Goal: Information Seeking & Learning: Check status

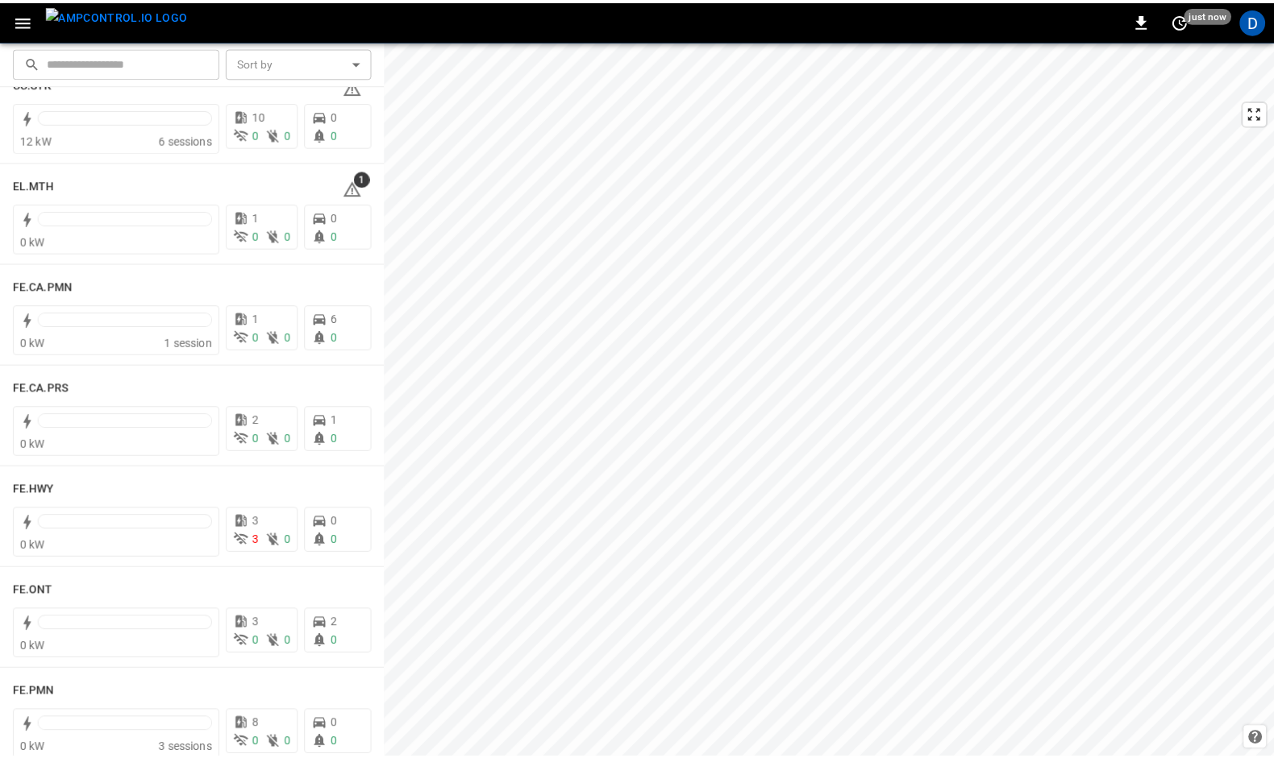
scroll to position [1344, 0]
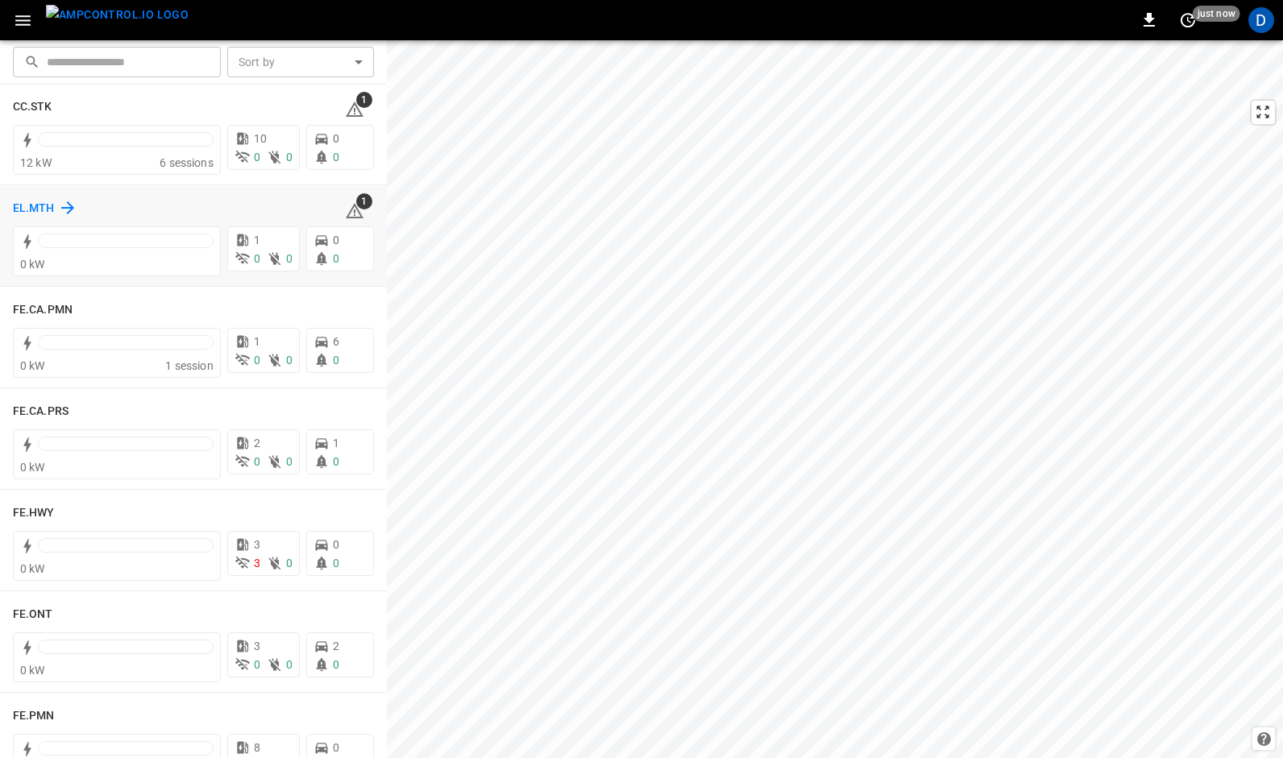
click at [27, 205] on h6 "EL.MTH" at bounding box center [34, 209] width 42 height 18
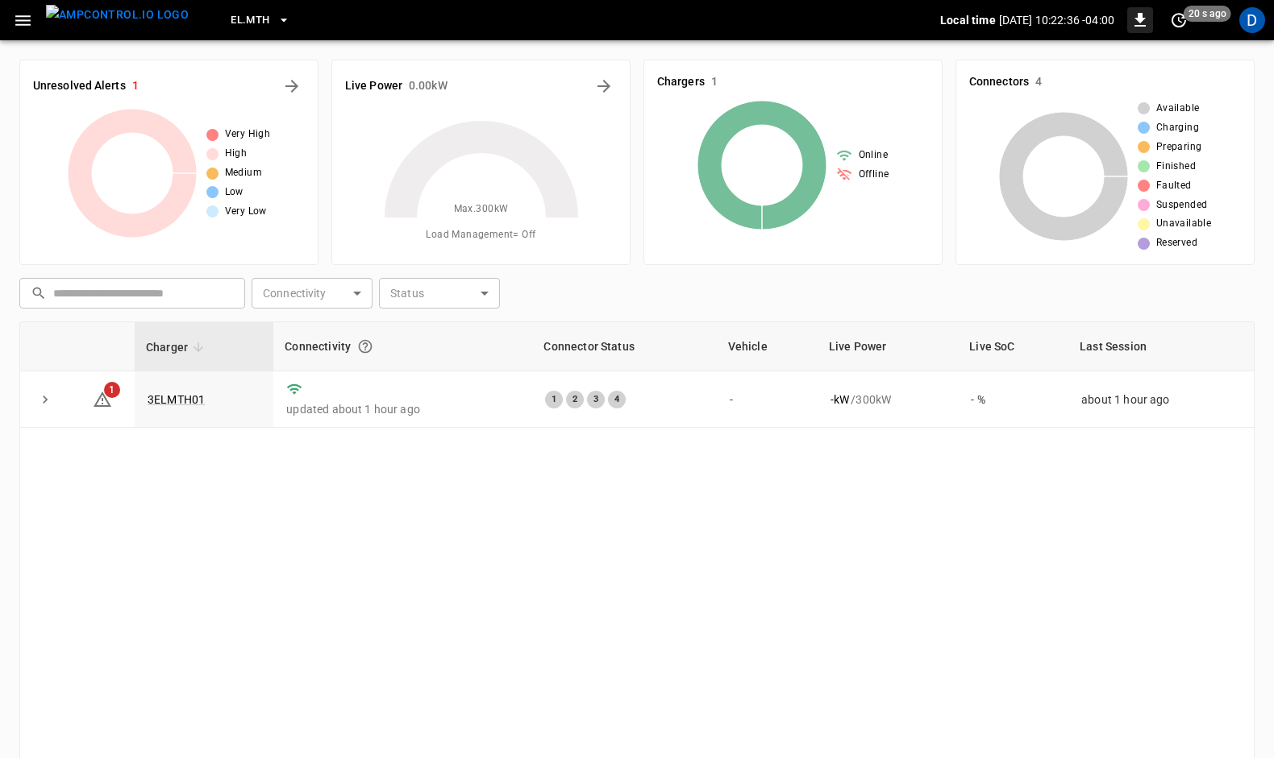
click at [1137, 19] on icon "button" at bounding box center [1139, 20] width 11 height 14
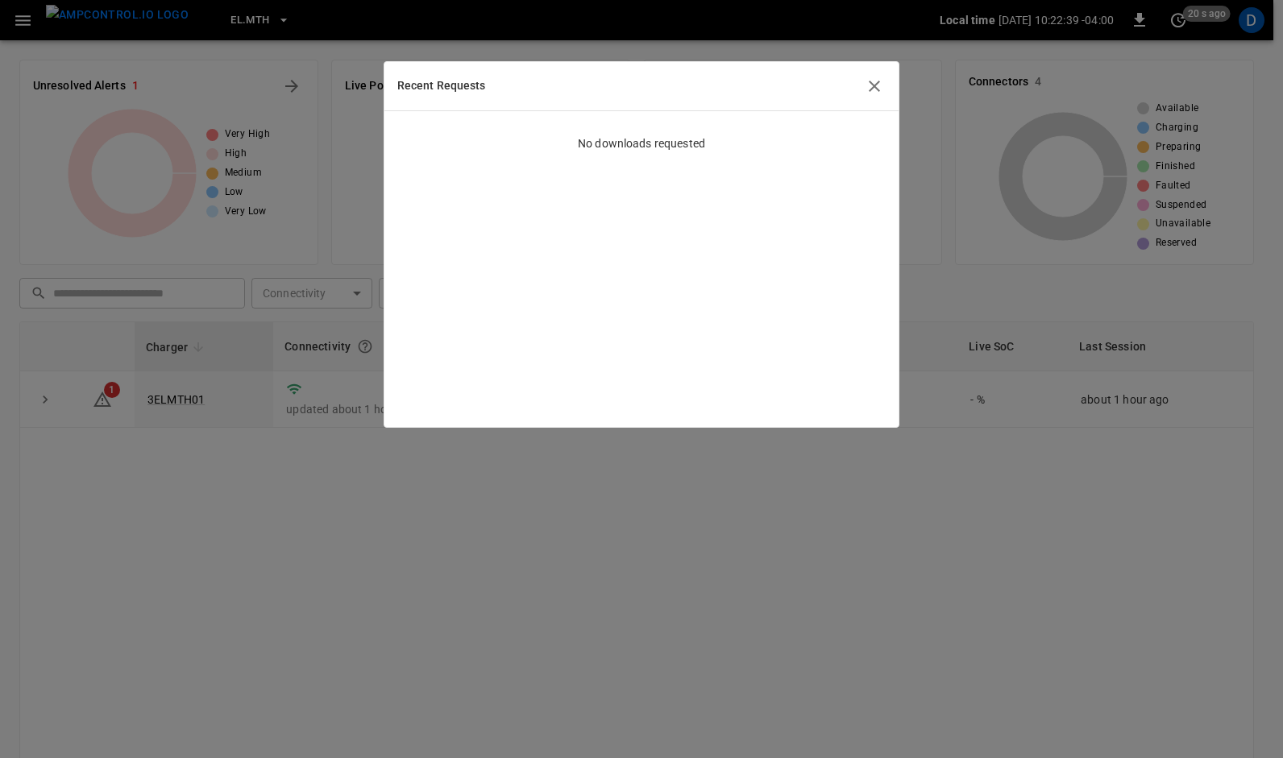
click at [952, 164] on div at bounding box center [641, 379] width 1283 height 758
click at [952, 164] on div "Connectors 4 Available Charging Preparing Finished Faulted Suspended Unavailabl…" at bounding box center [1098, 156] width 312 height 218
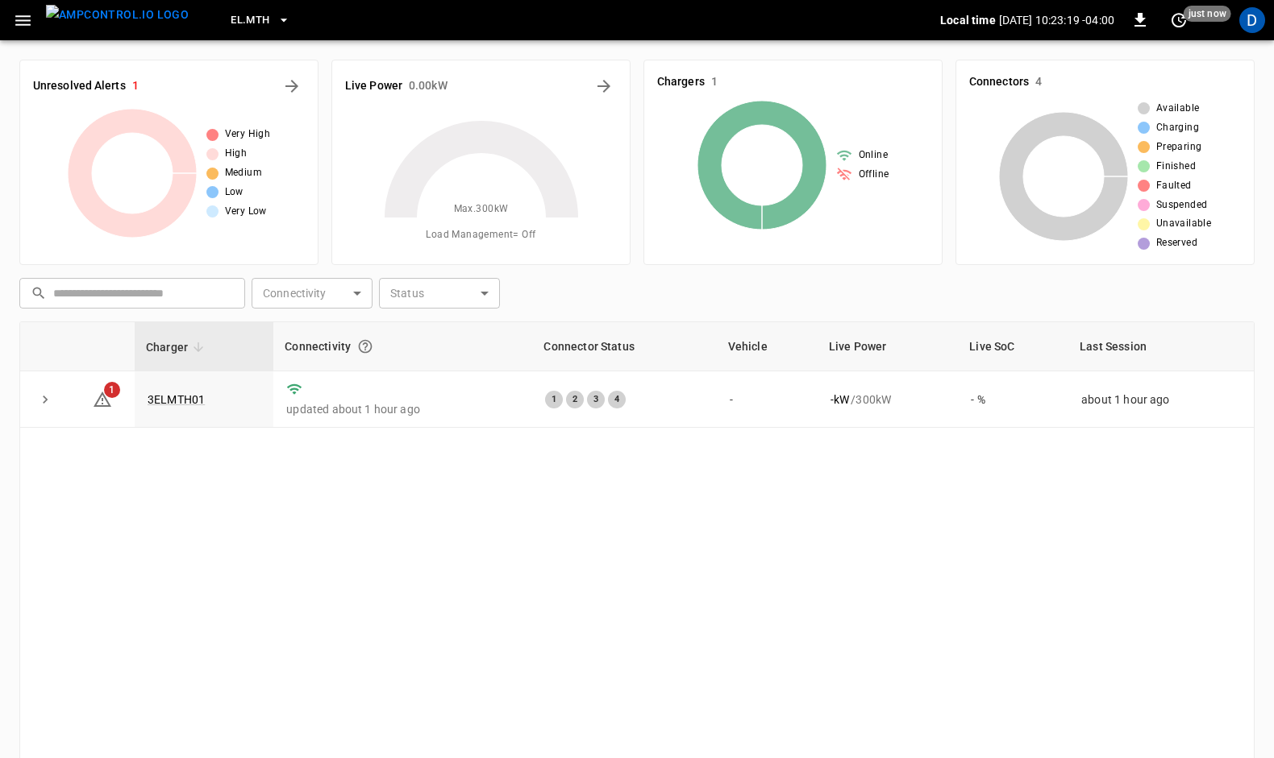
click at [690, 687] on div "Charger Connectivity Connector Status Vehicle Live Power Live SoC Last Session …" at bounding box center [636, 587] width 1235 height 531
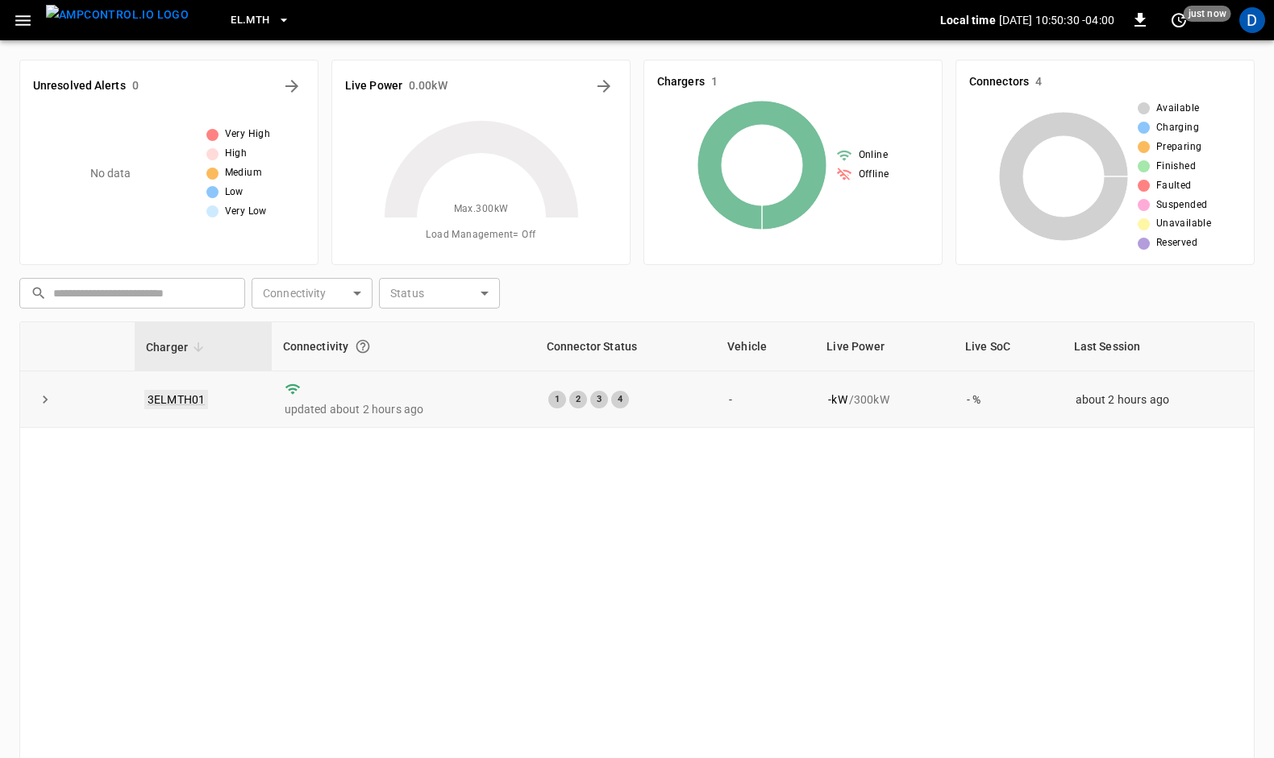
click at [180, 397] on link "3ELMTH01" at bounding box center [176, 399] width 64 height 19
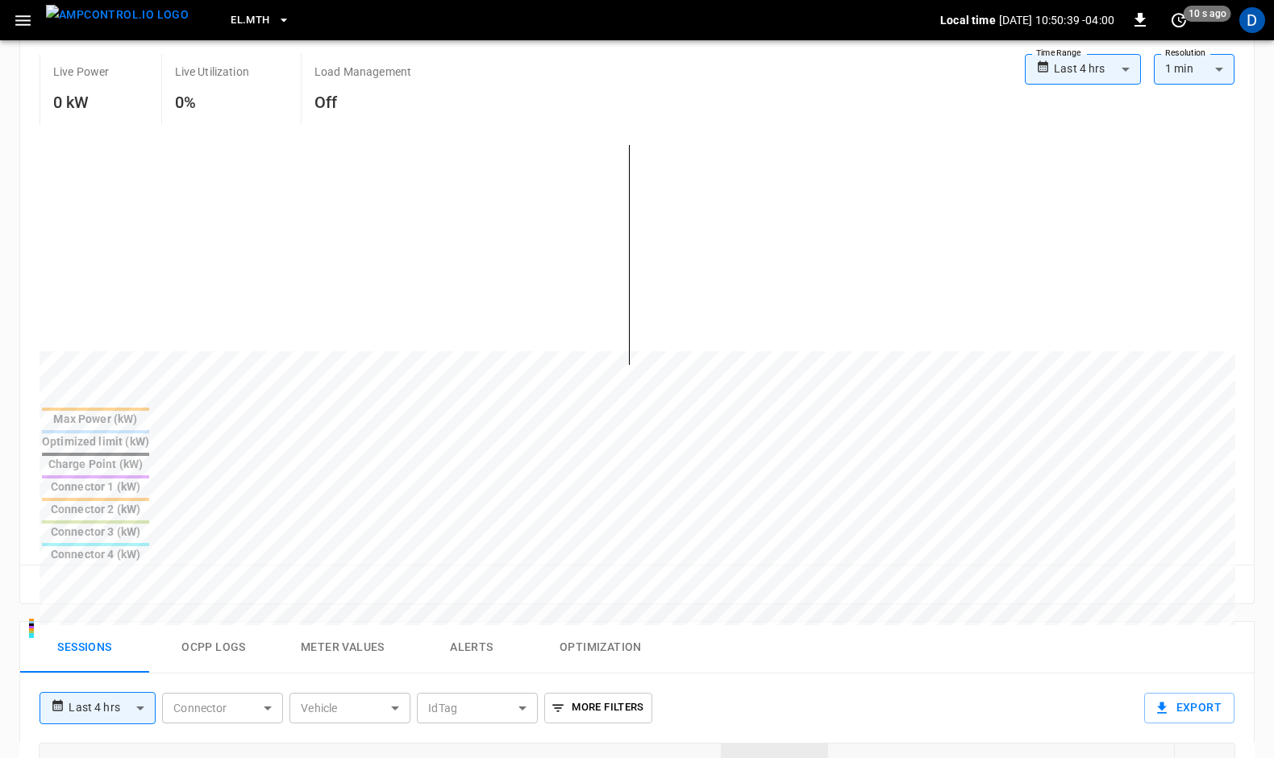
scroll to position [332, 0]
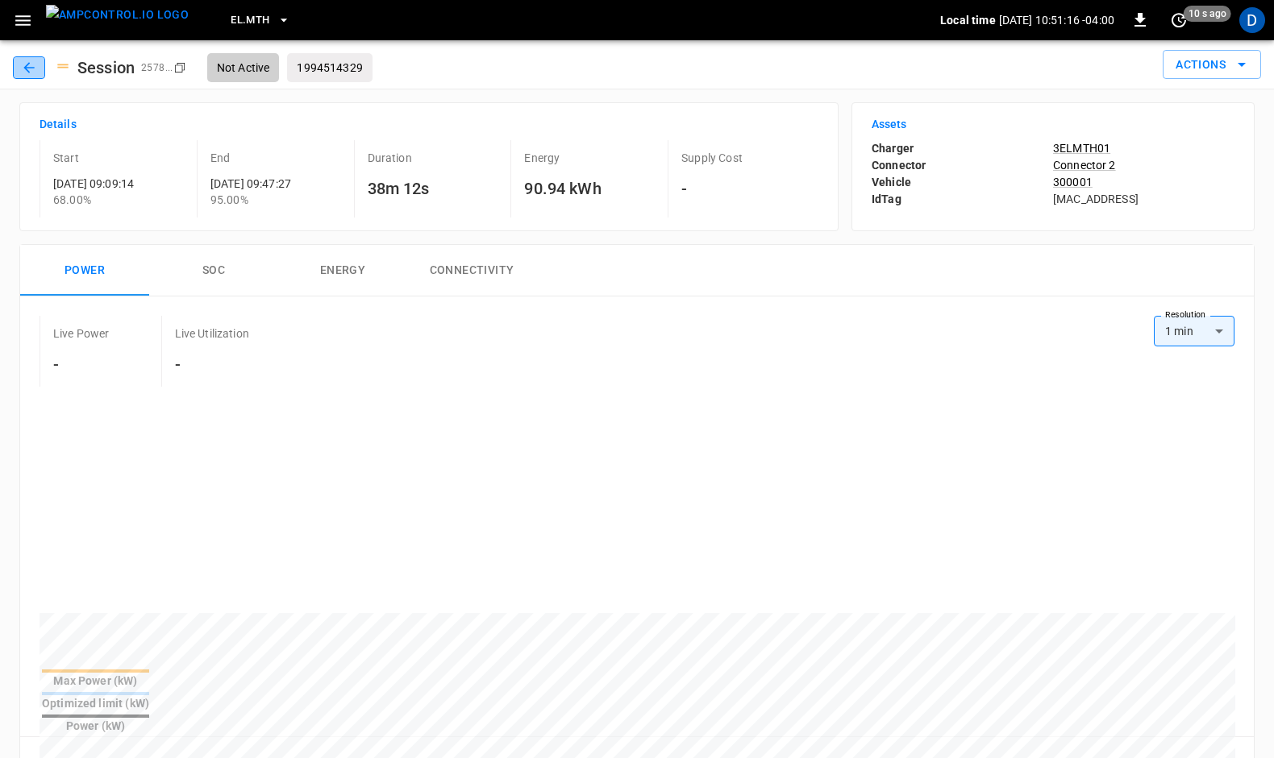
click at [27, 69] on icon "button" at bounding box center [29, 68] width 16 height 16
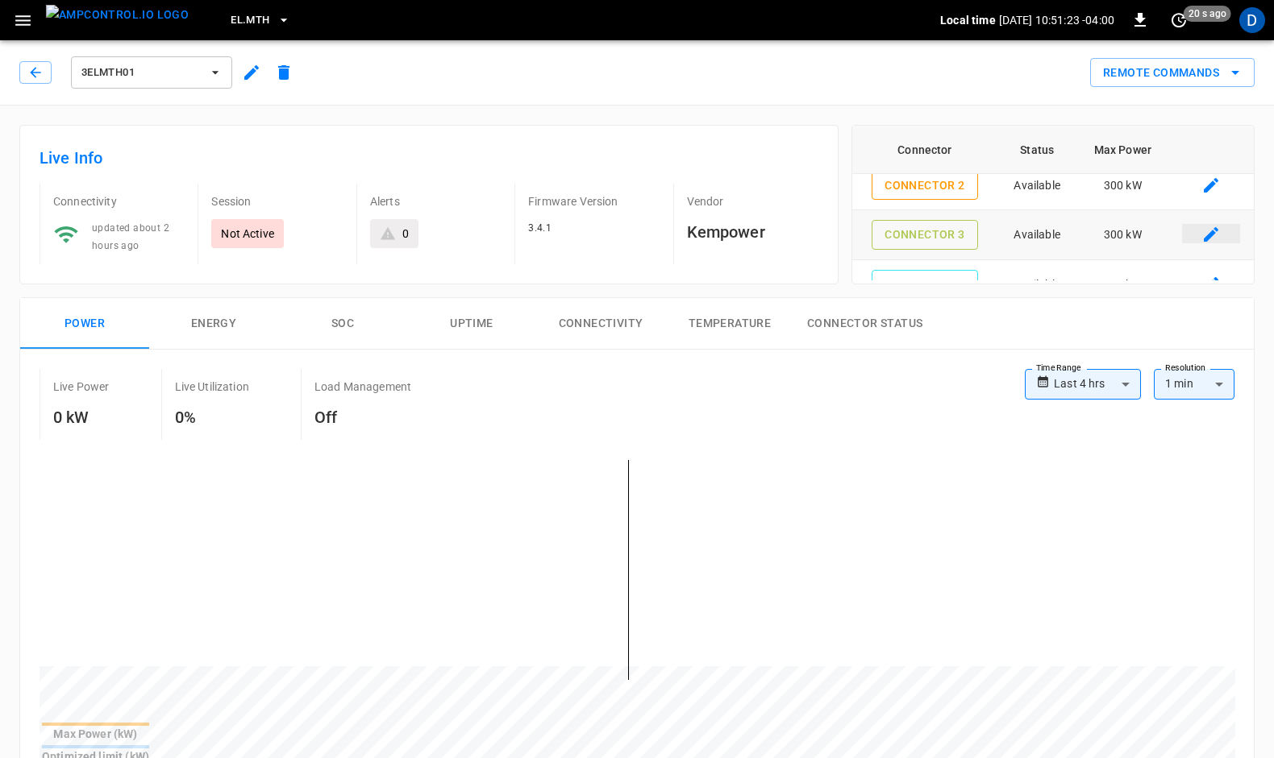
scroll to position [64, 0]
click at [933, 188] on button "Connector 2" at bounding box center [924, 185] width 106 height 30
type input "**********"
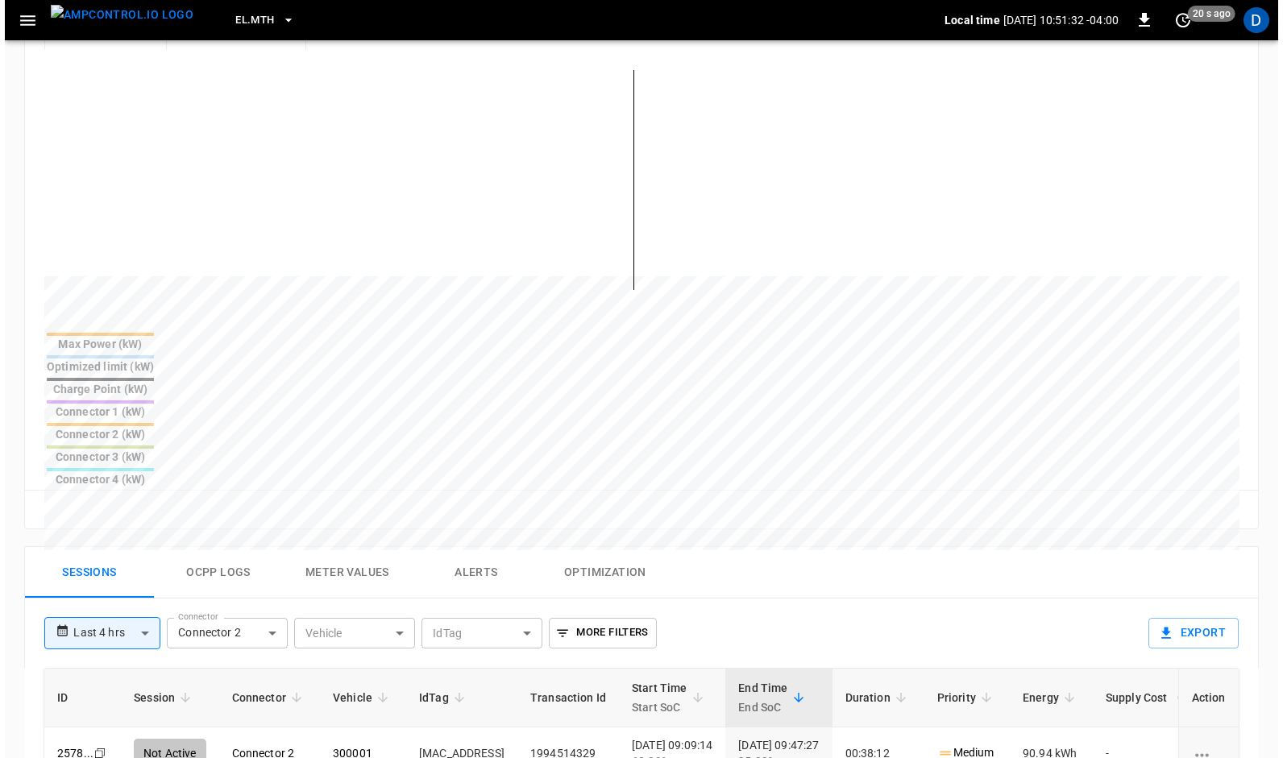
scroll to position [393, 0]
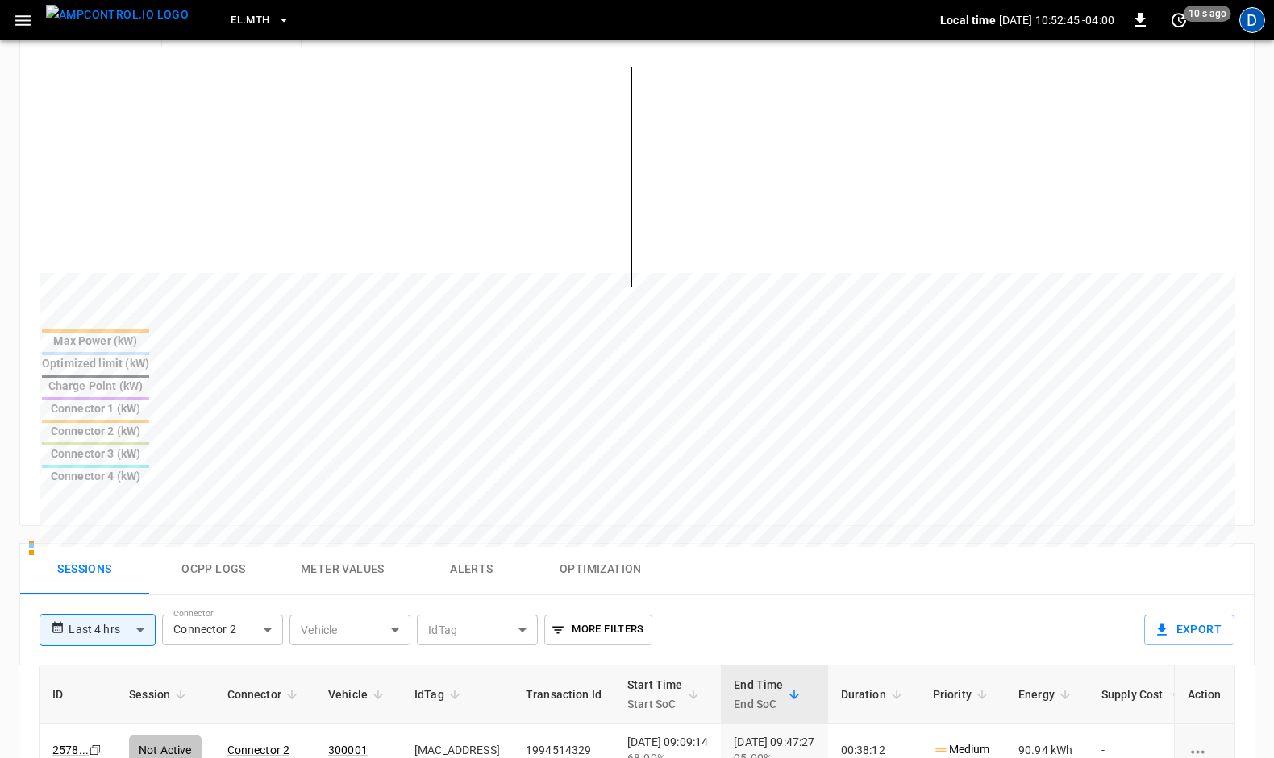
click at [1253, 20] on div "D" at bounding box center [1252, 20] width 26 height 26
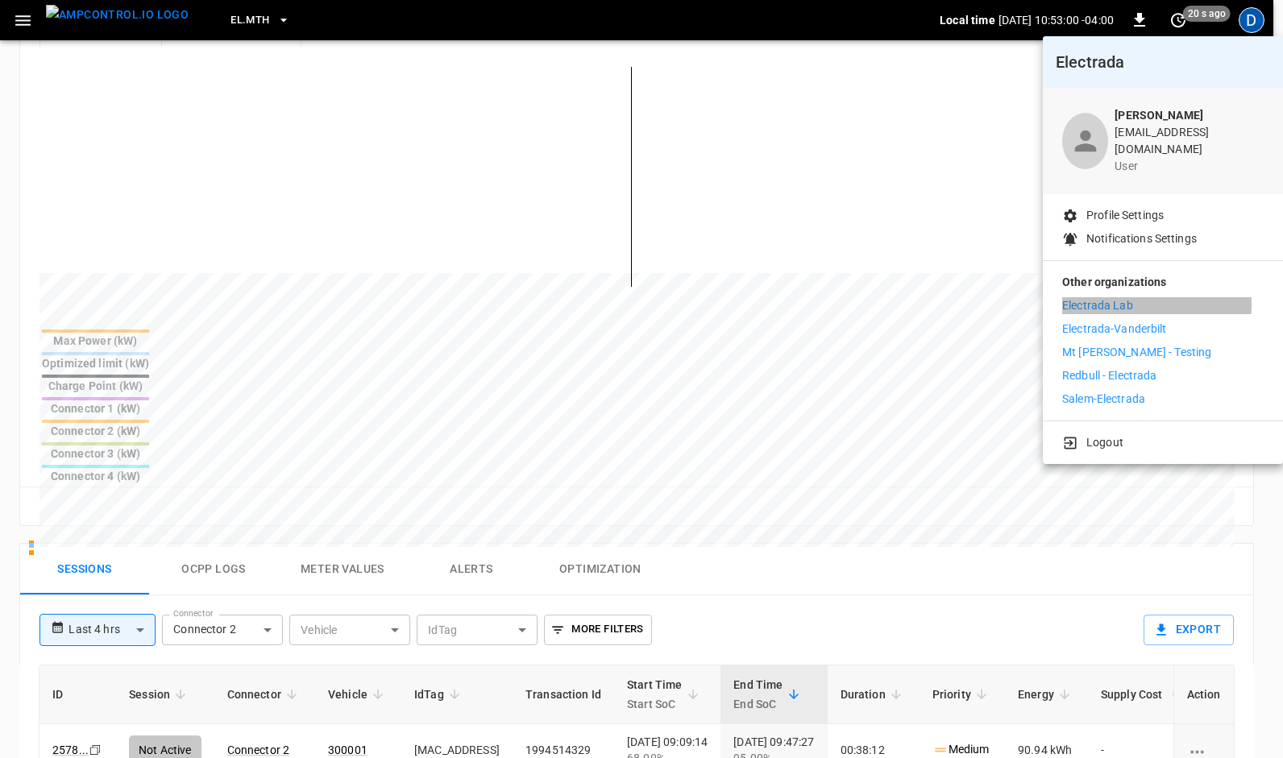
click at [1096, 297] on p "Electrada Lab" at bounding box center [1097, 305] width 71 height 17
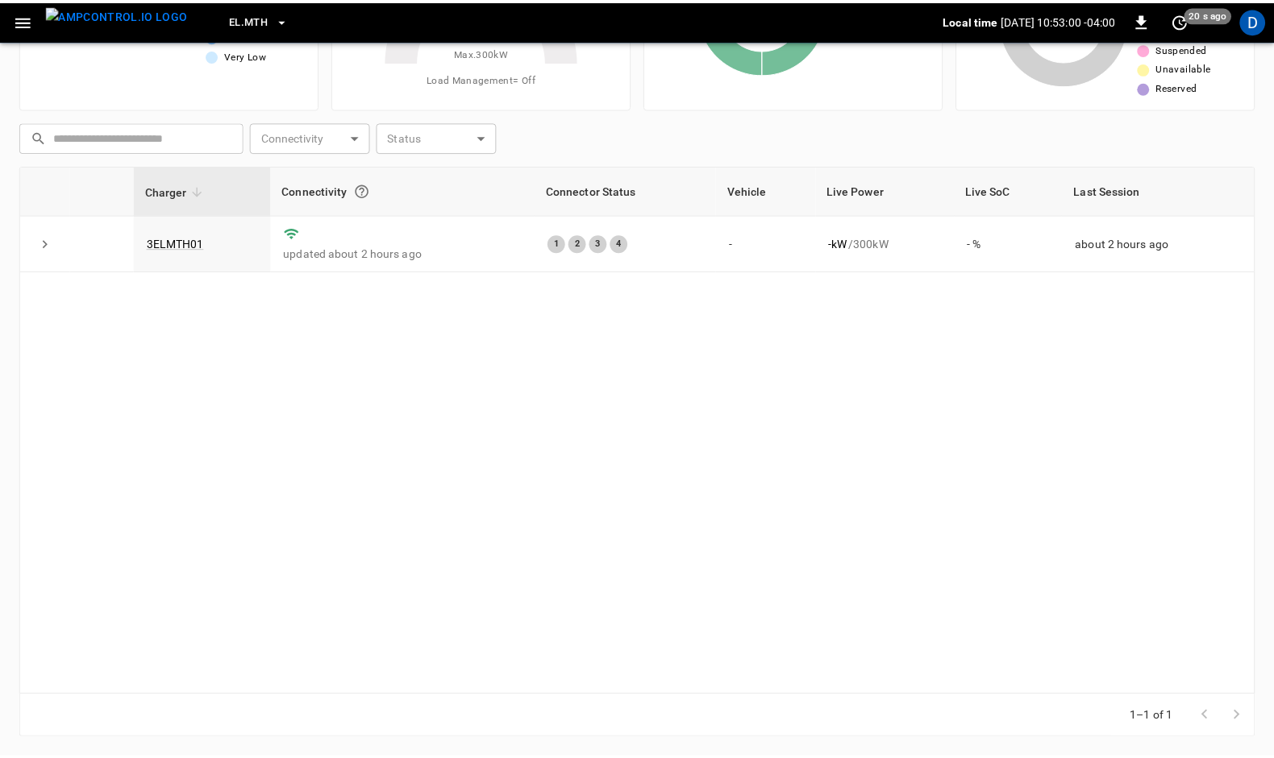
scroll to position [155, 0]
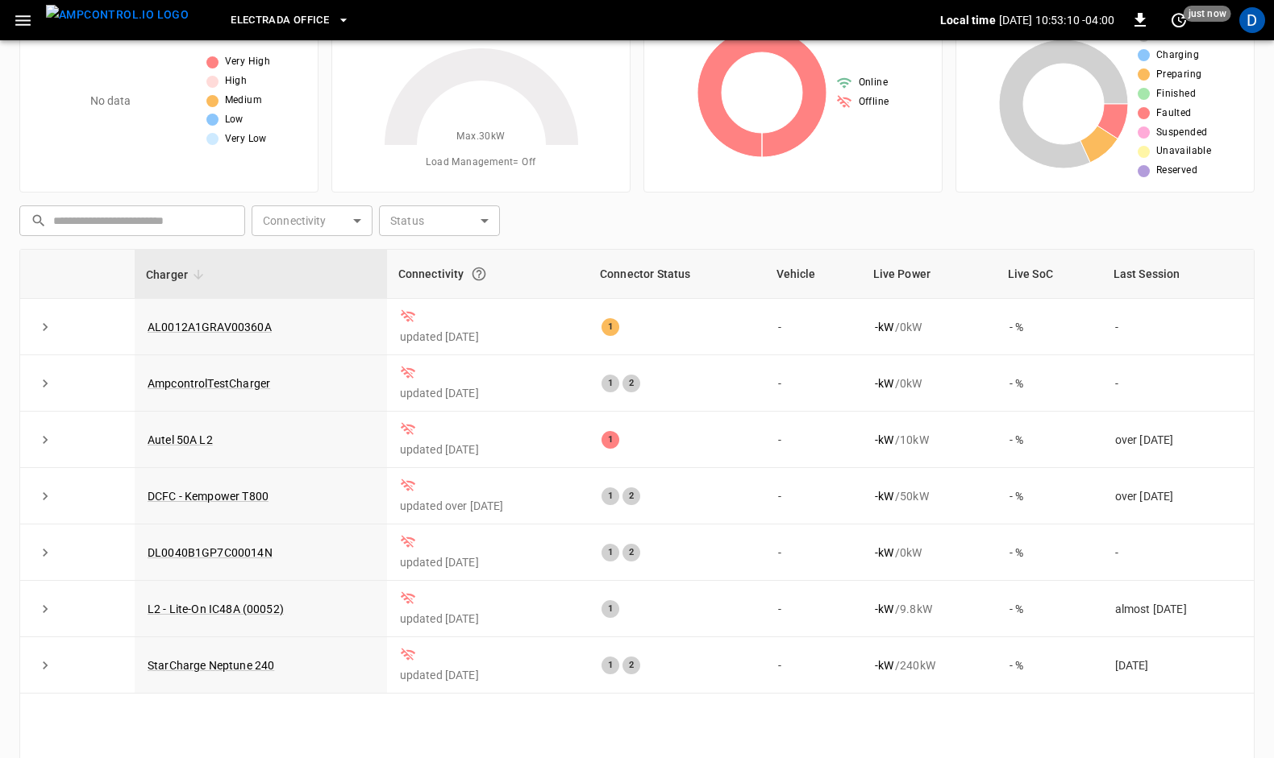
scroll to position [63, 0]
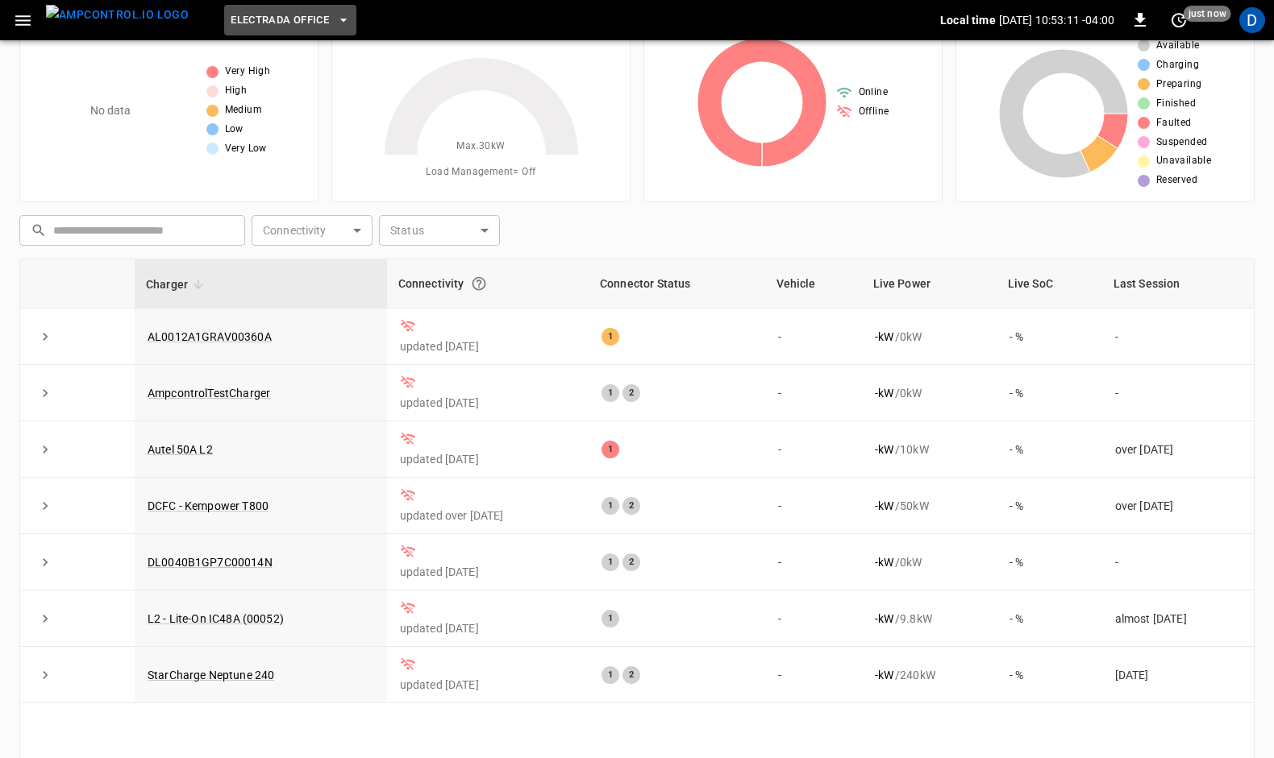
click at [335, 21] on icon "button" at bounding box center [343, 20] width 16 height 16
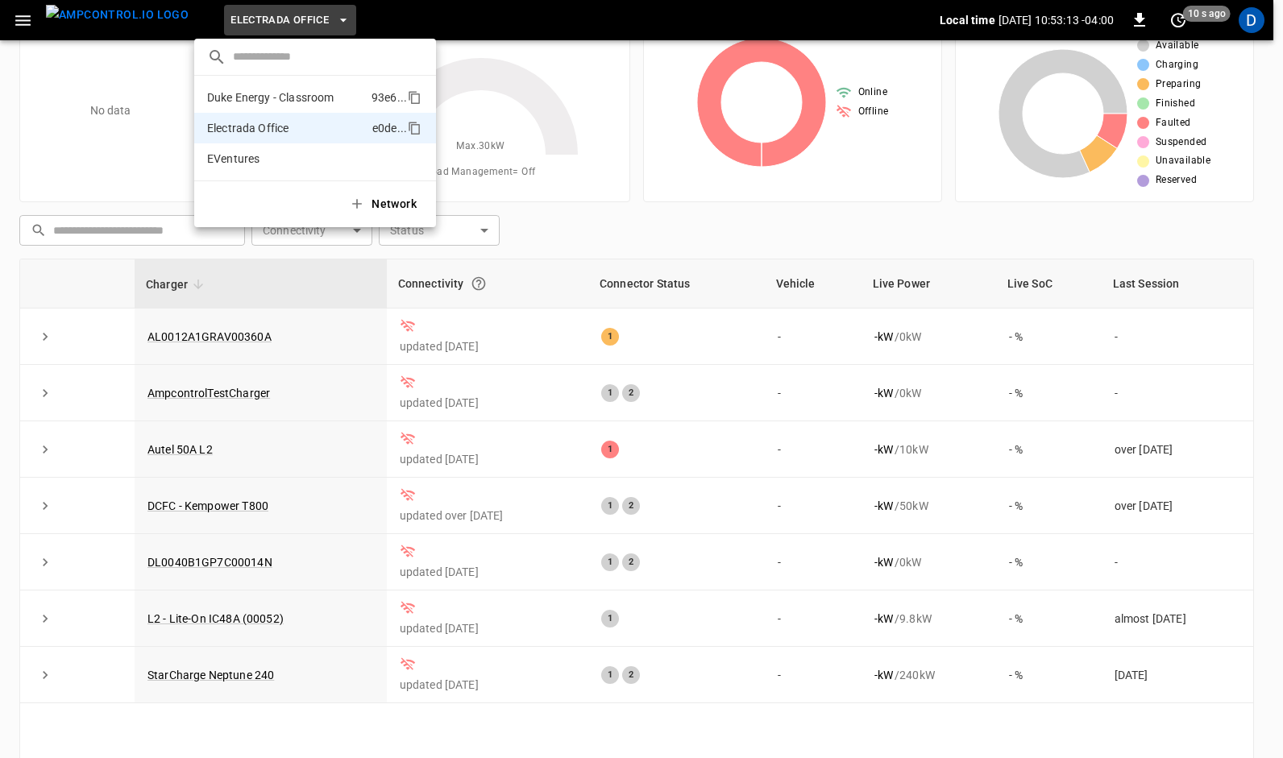
click at [258, 90] on p "Duke Energy - Classroom" at bounding box center [270, 97] width 127 height 16
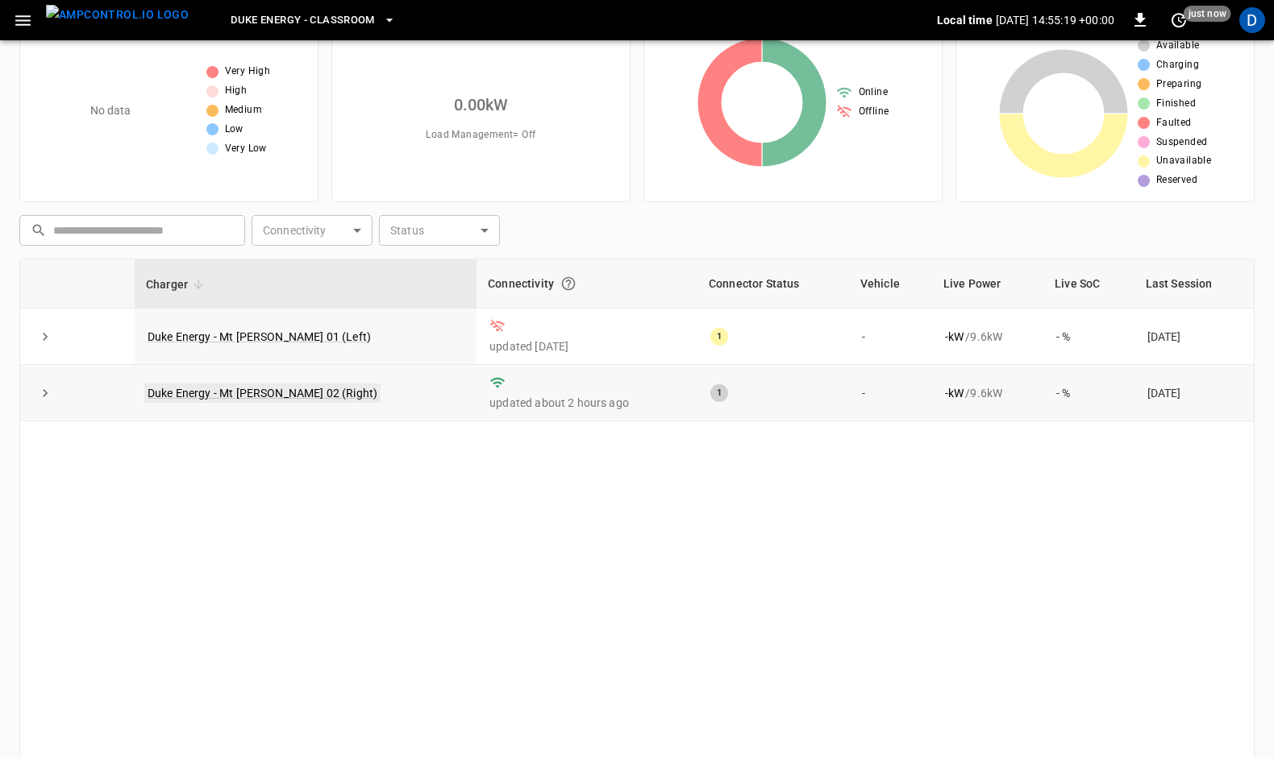
click at [230, 392] on link "Duke Energy - Mt Holly 02 (Right)" at bounding box center [262, 393] width 236 height 19
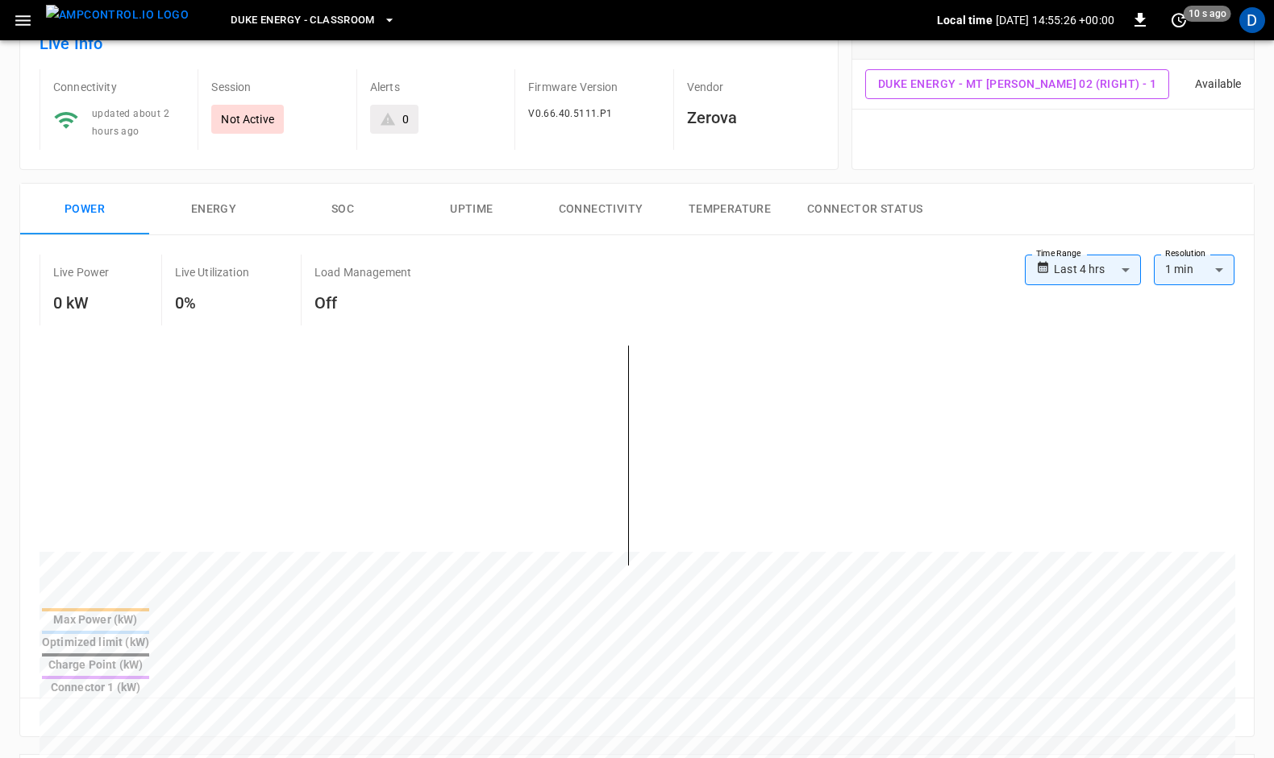
scroll to position [113, 0]
click at [1254, 363] on div "**********" at bounding box center [637, 732] width 1274 height 1478
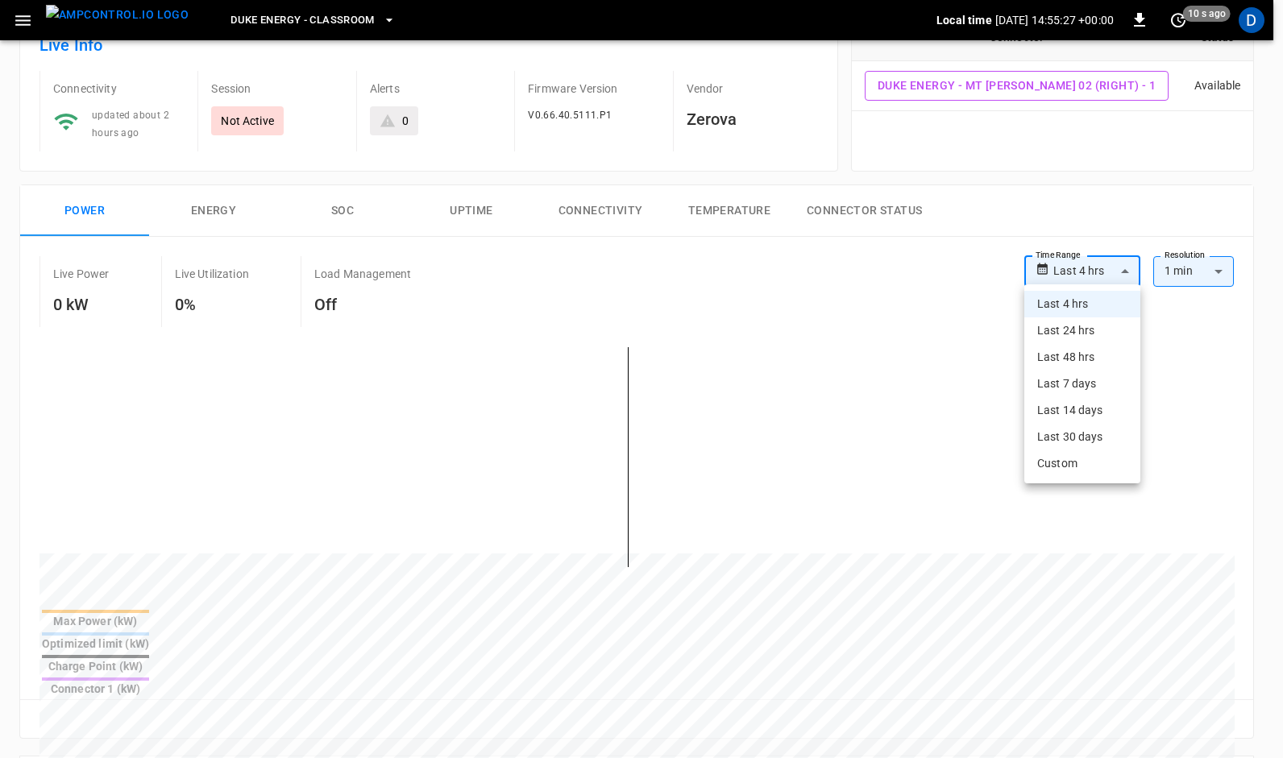
click at [1128, 266] on body "**********" at bounding box center [641, 679] width 1283 height 1584
click at [1082, 436] on li "Last 30 days" at bounding box center [1082, 437] width 116 height 27
type input "**********"
type input "**"
type input "**********"
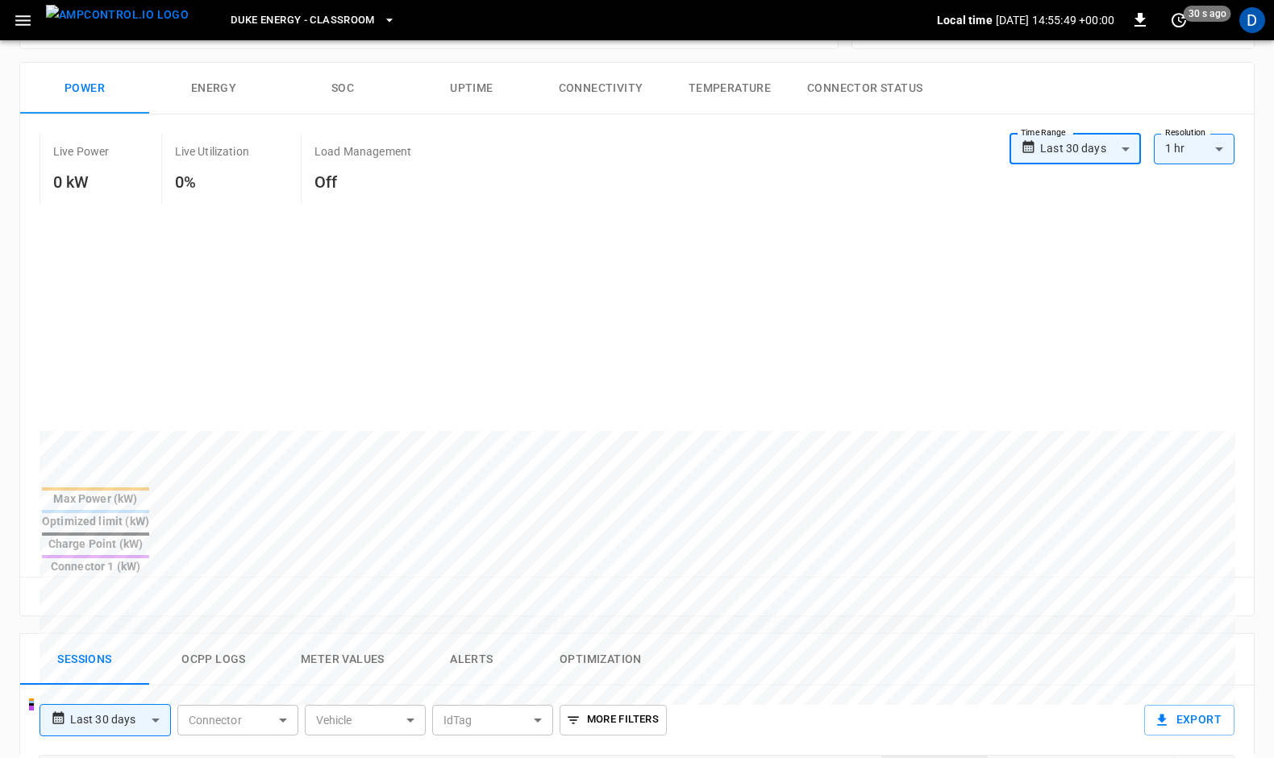
scroll to position [238, 0]
drag, startPoint x: 1166, startPoint y: 319, endPoint x: 1202, endPoint y: 366, distance: 59.2
click at [1202, 366] on div at bounding box center [636, 346] width 1195 height 274
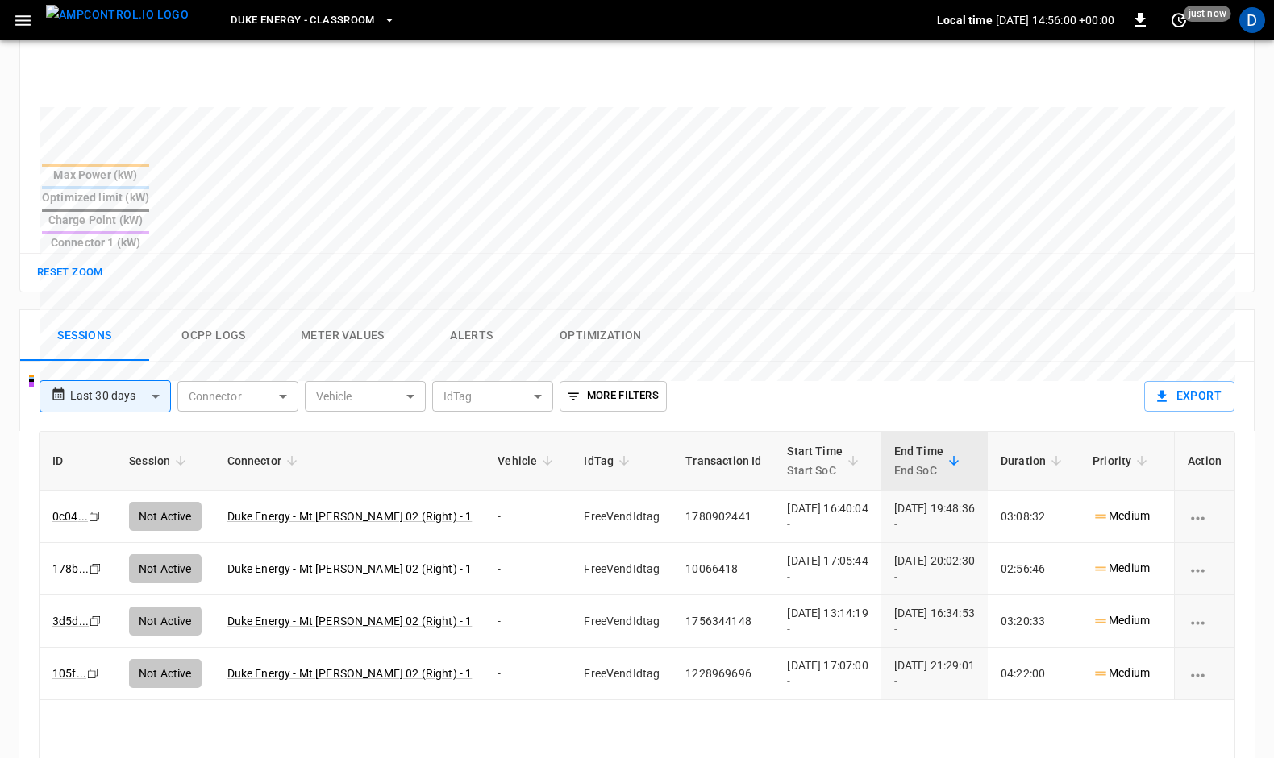
scroll to position [562, 0]
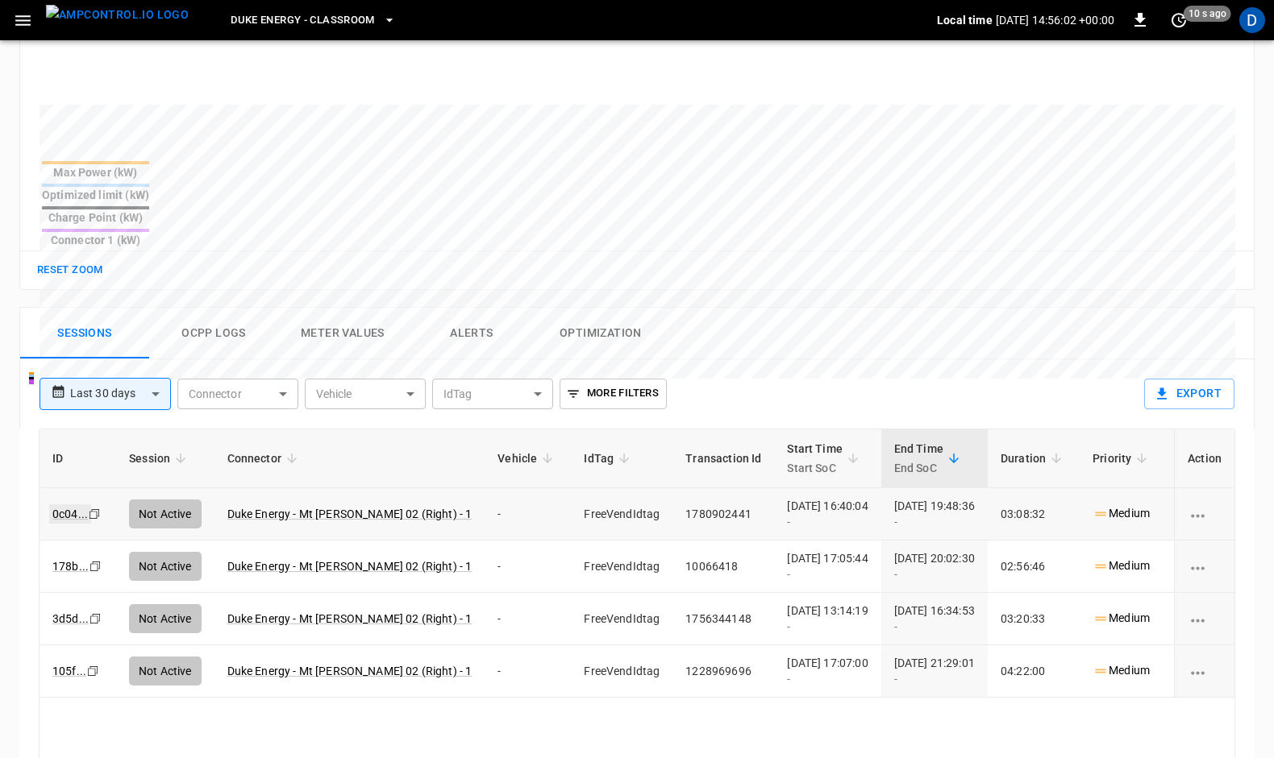
click at [62, 505] on link "0c04 ..." at bounding box center [70, 514] width 42 height 19
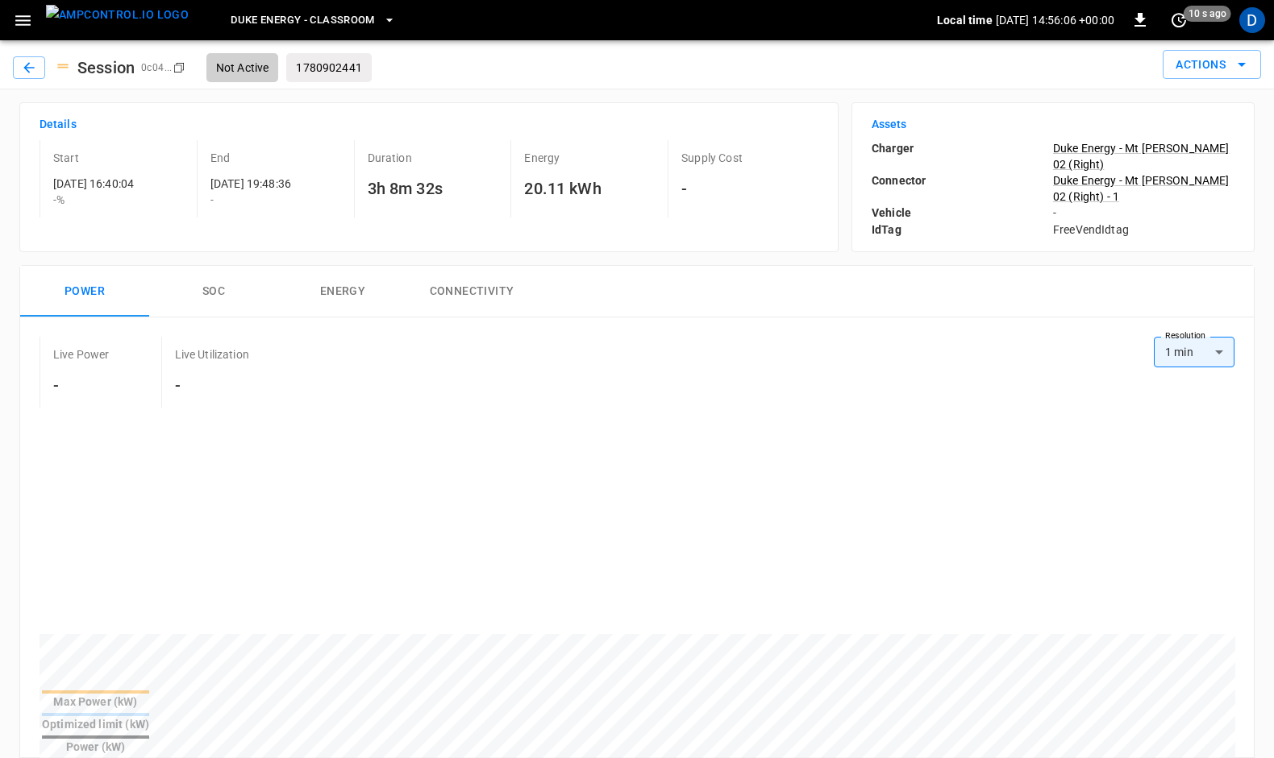
drag, startPoint x: 1273, startPoint y: 335, endPoint x: 1279, endPoint y: 427, distance: 92.1
click at [1274, 427] on html "Duke Energy - Classroom Local time 2025-08-14 14:56:06 +00:00 0 10 s ago D Sess…" at bounding box center [637, 771] width 1274 height 1543
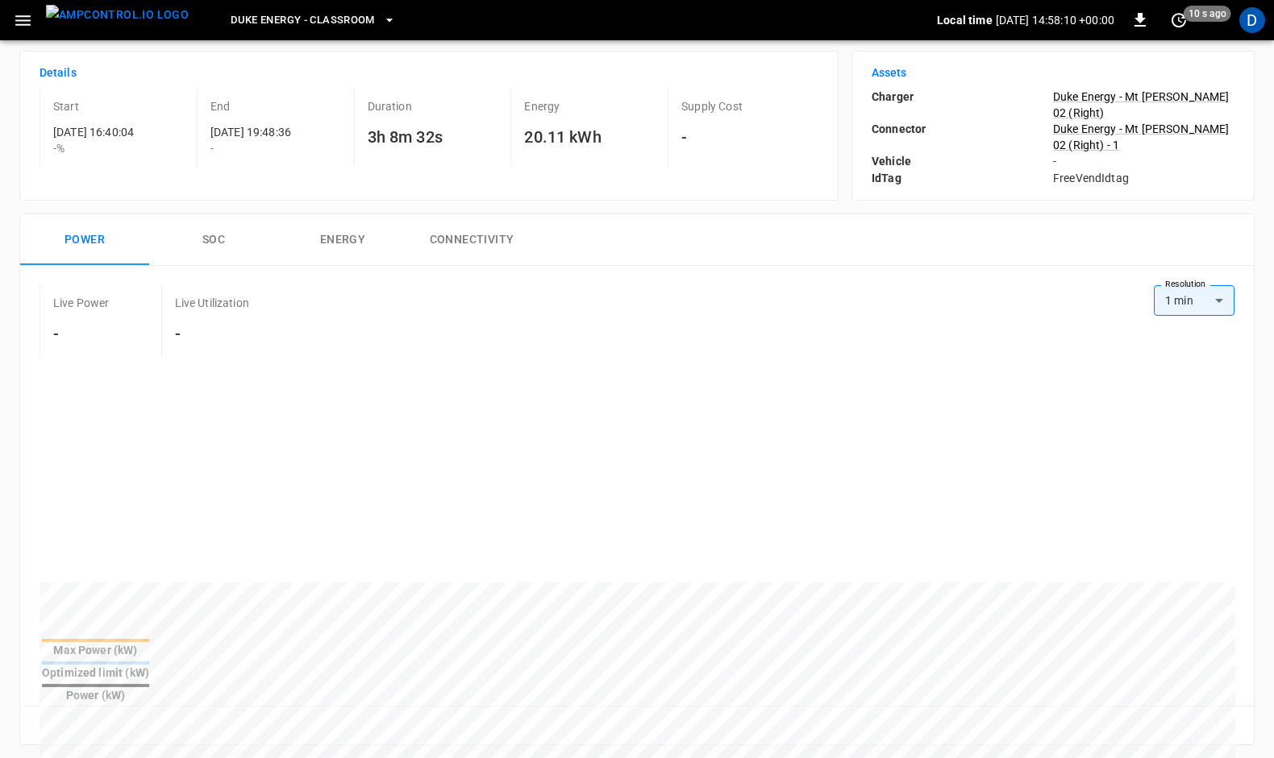
scroll to position [52, 0]
click at [1254, 31] on div "D" at bounding box center [1252, 20] width 26 height 26
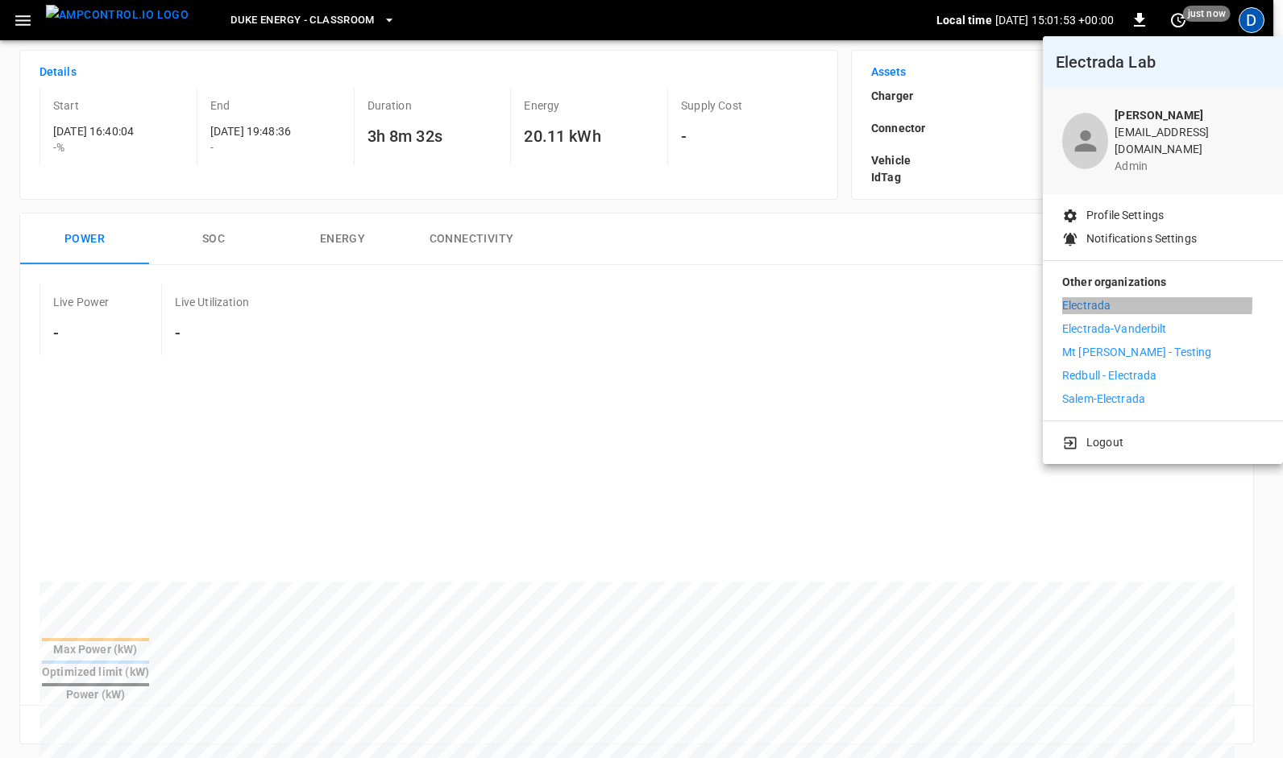
click at [1070, 297] on p "Electrada" at bounding box center [1086, 305] width 48 height 17
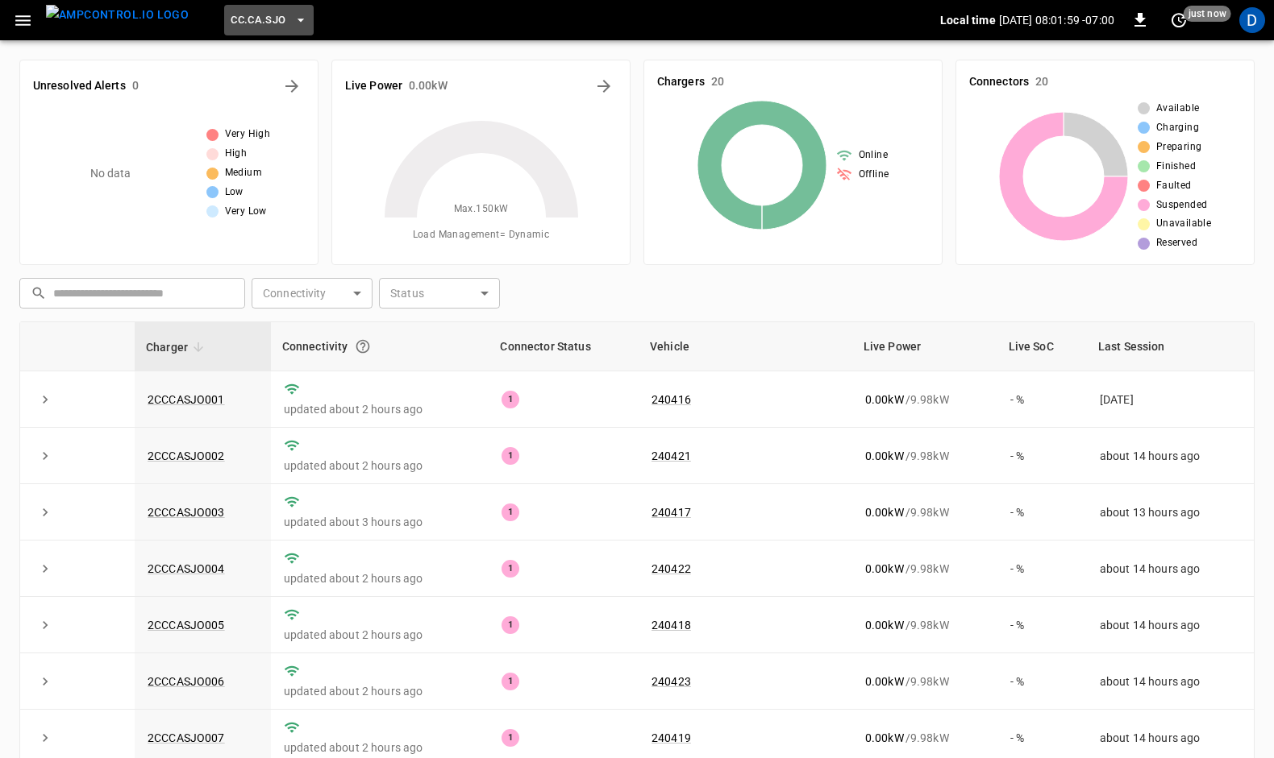
click at [293, 19] on icon "button" at bounding box center [301, 20] width 16 height 16
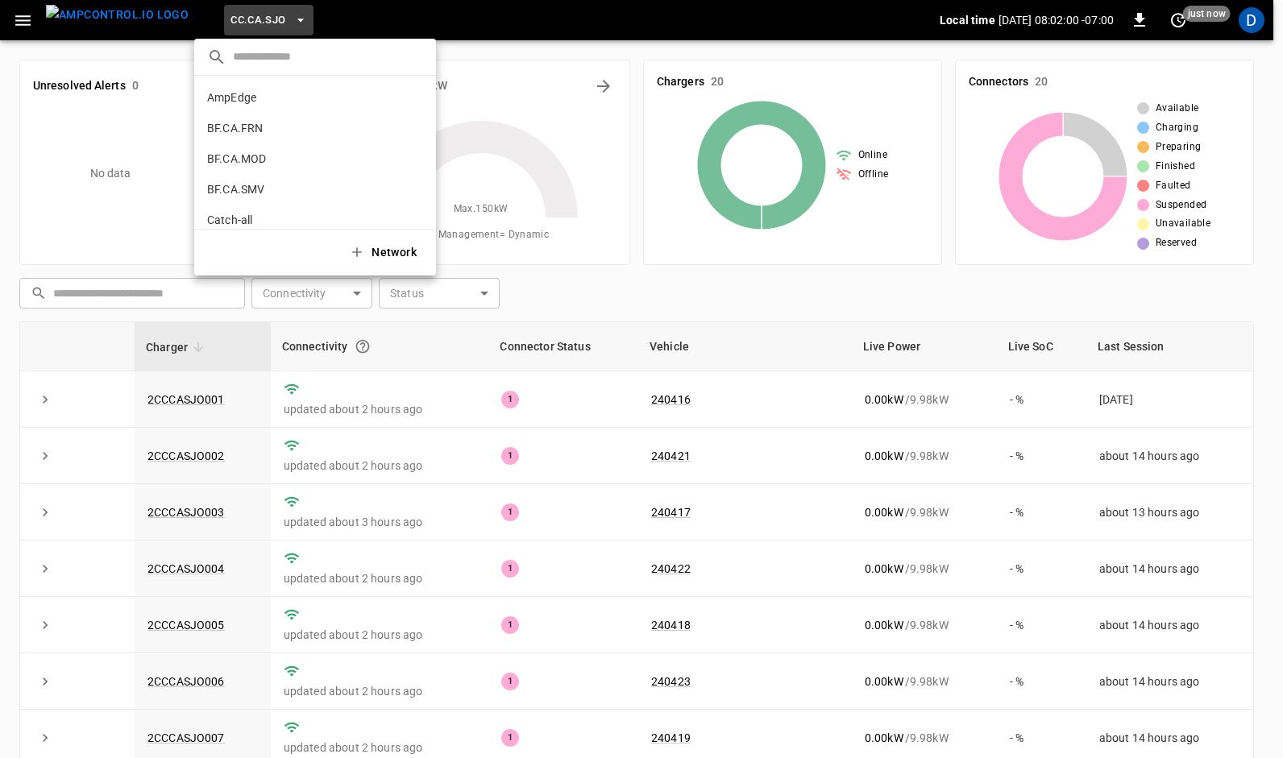
scroll to position [301, 0]
click at [23, 15] on div at bounding box center [641, 379] width 1283 height 758
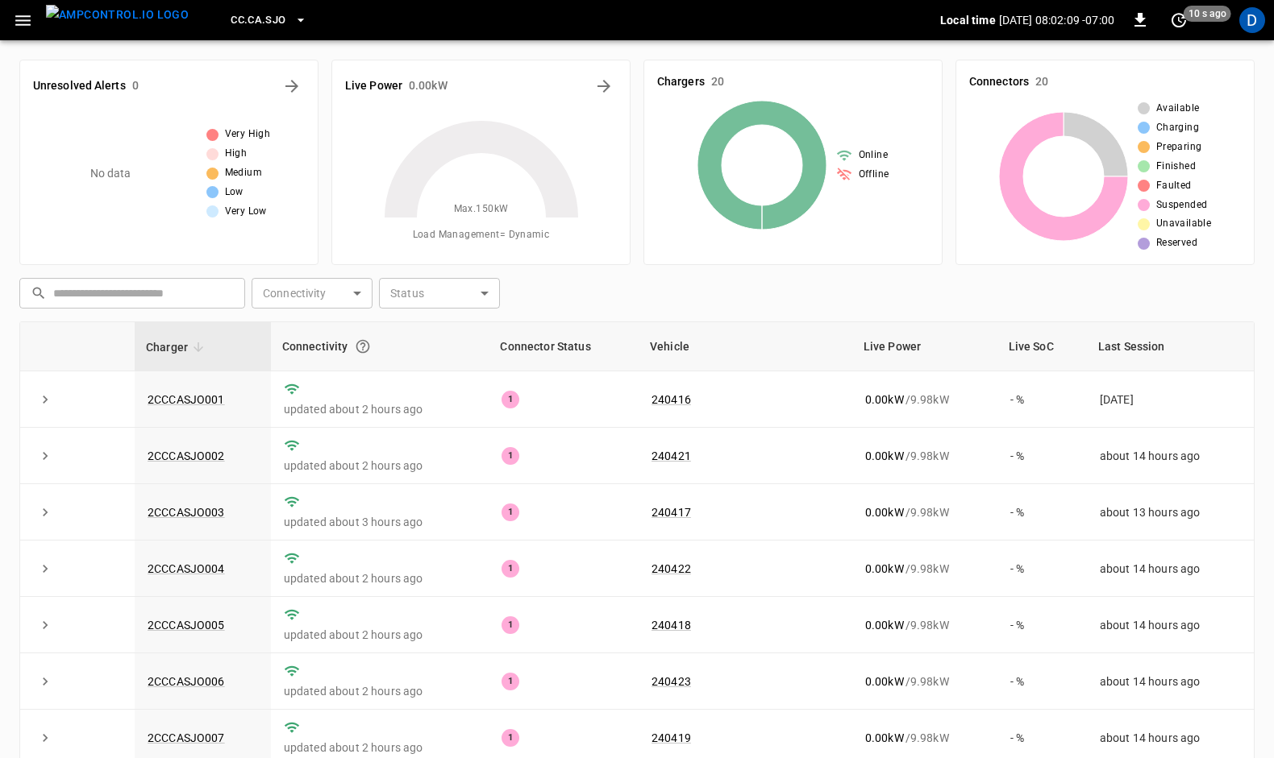
click at [19, 23] on icon "button" at bounding box center [23, 20] width 20 height 20
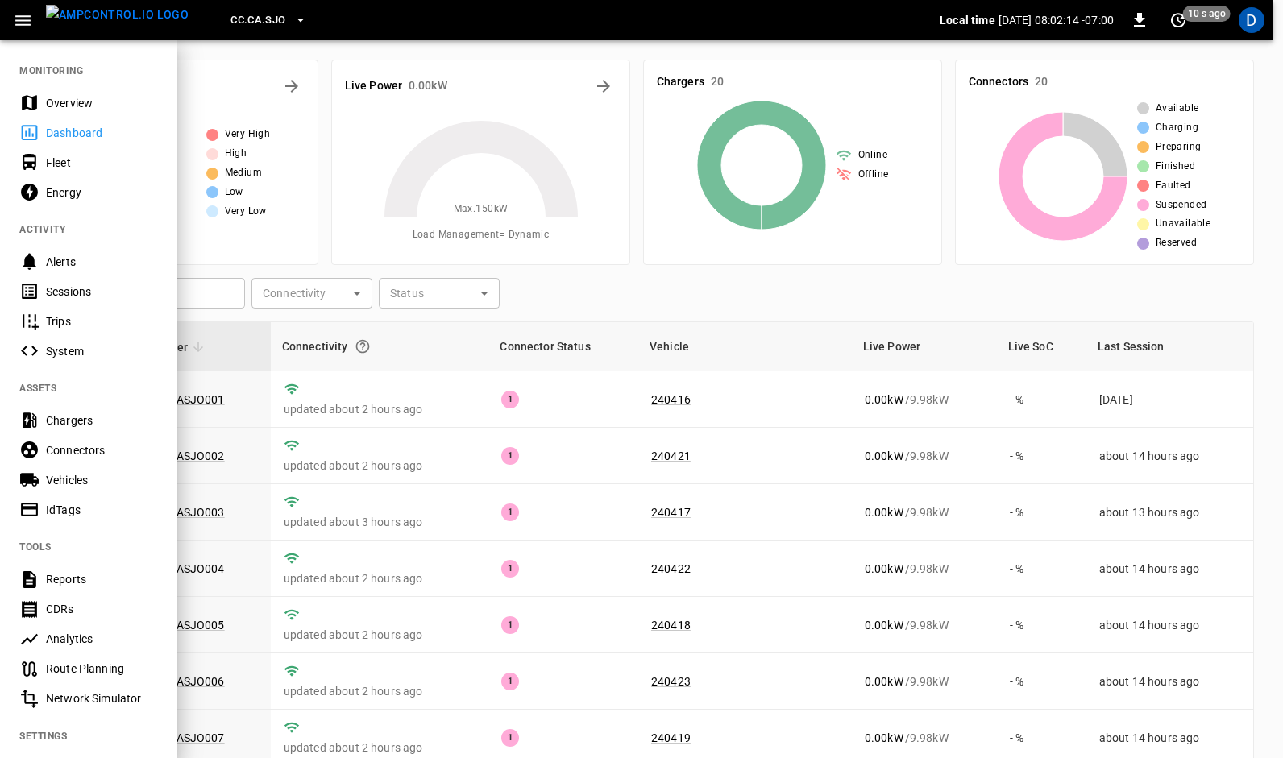
click at [70, 106] on div "Overview" at bounding box center [102, 103] width 112 height 16
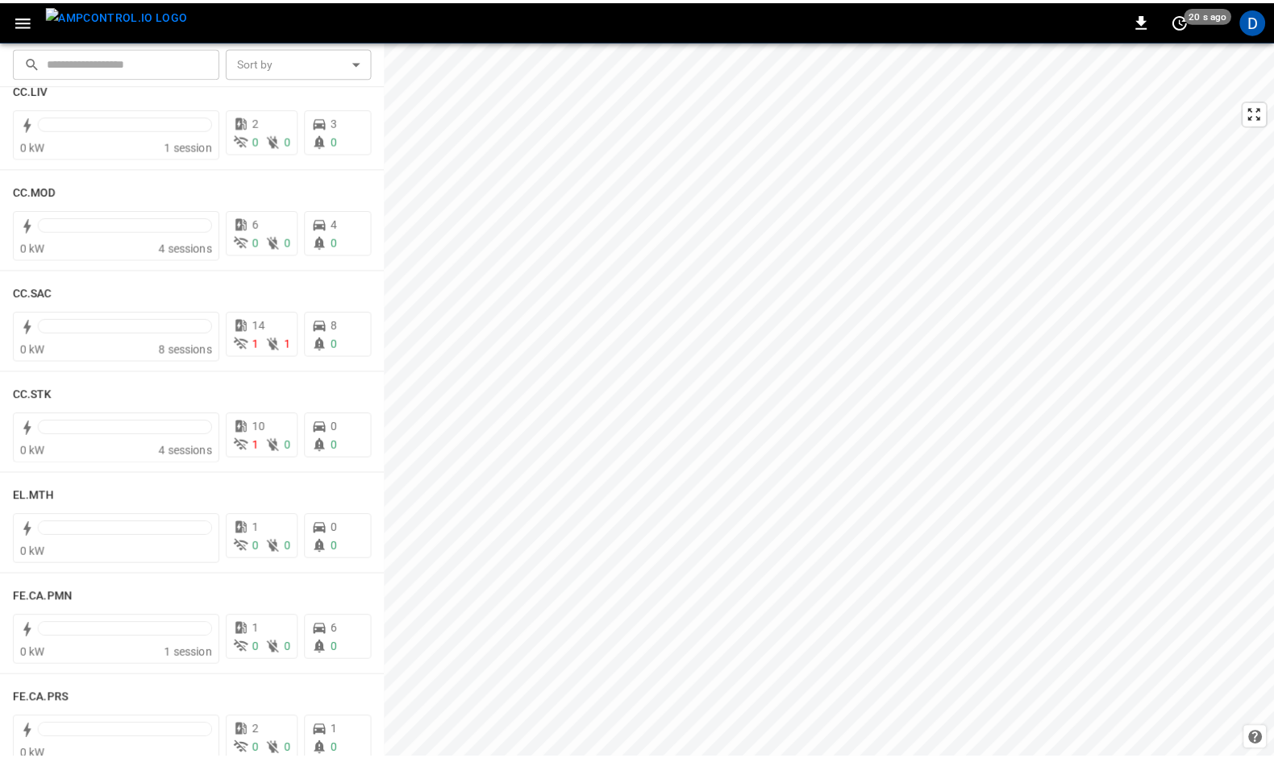
scroll to position [1041, 0]
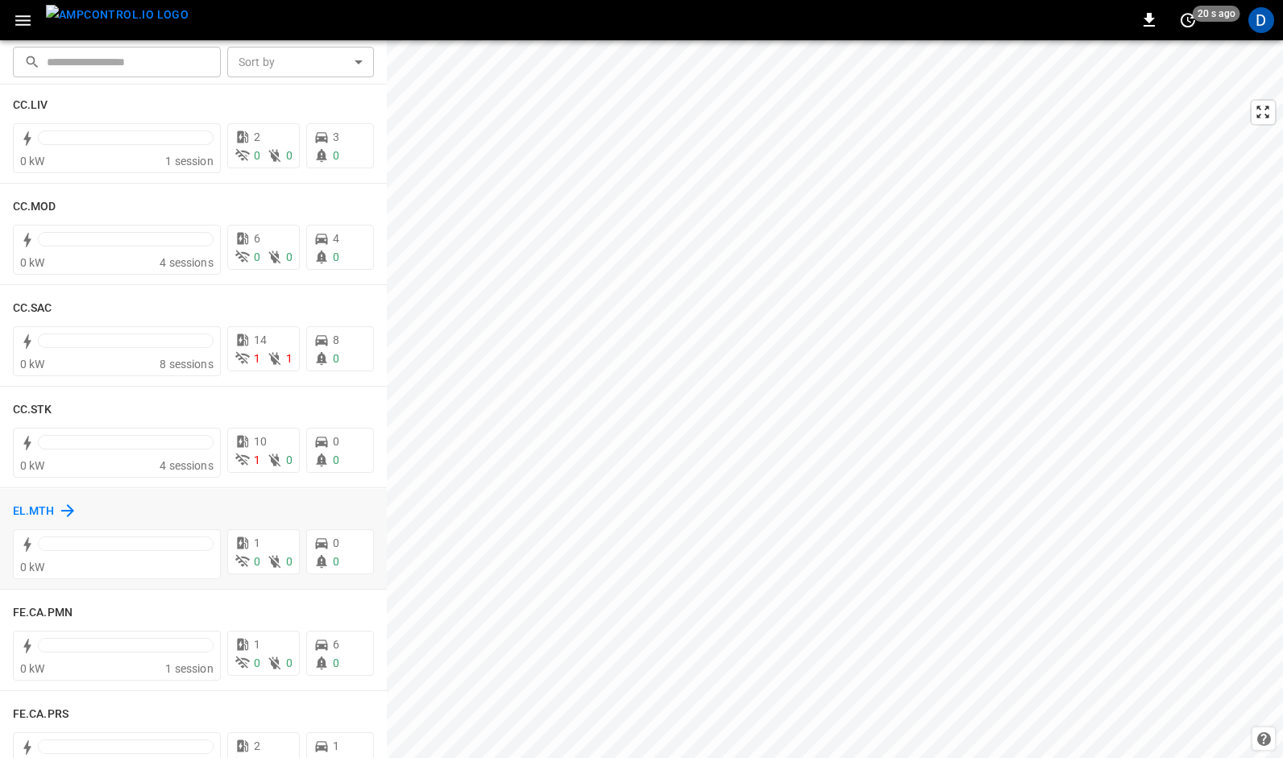
click at [35, 507] on h6 "EL.MTH" at bounding box center [34, 512] width 42 height 18
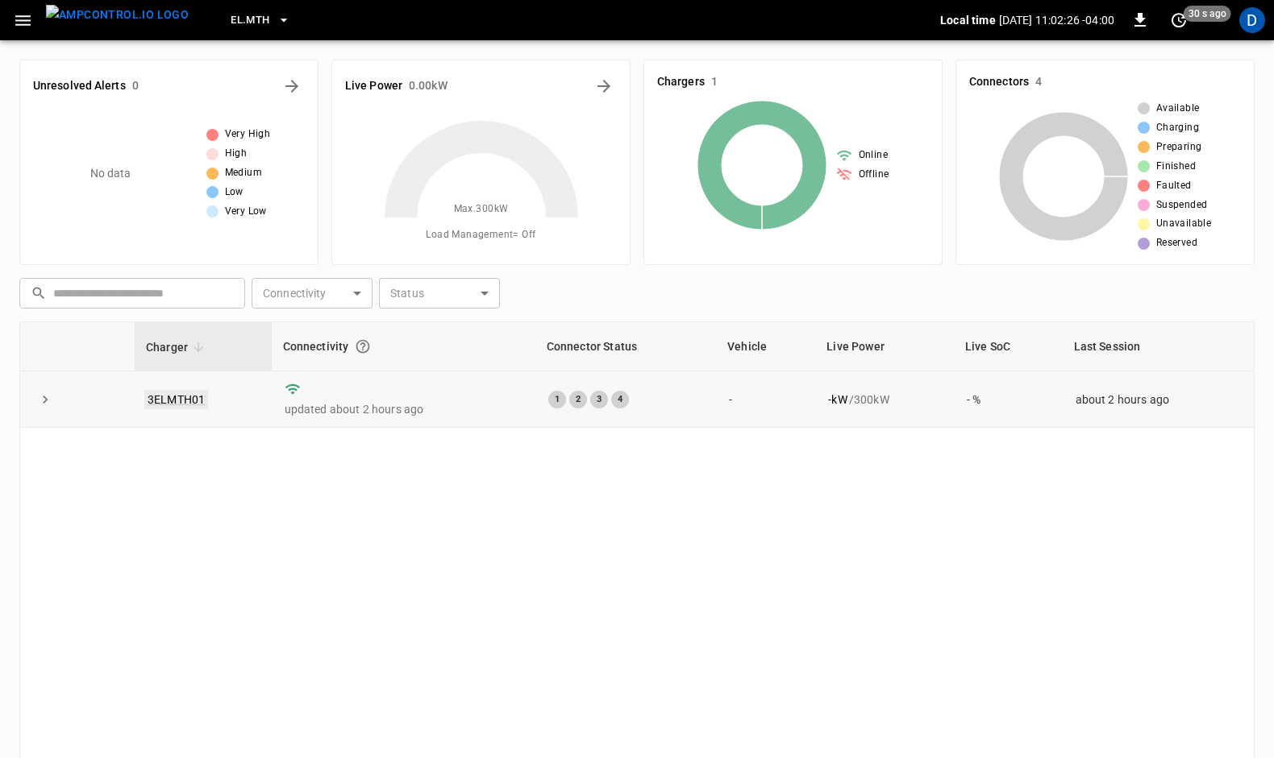
click at [168, 397] on link "3ELMTH01" at bounding box center [176, 399] width 64 height 19
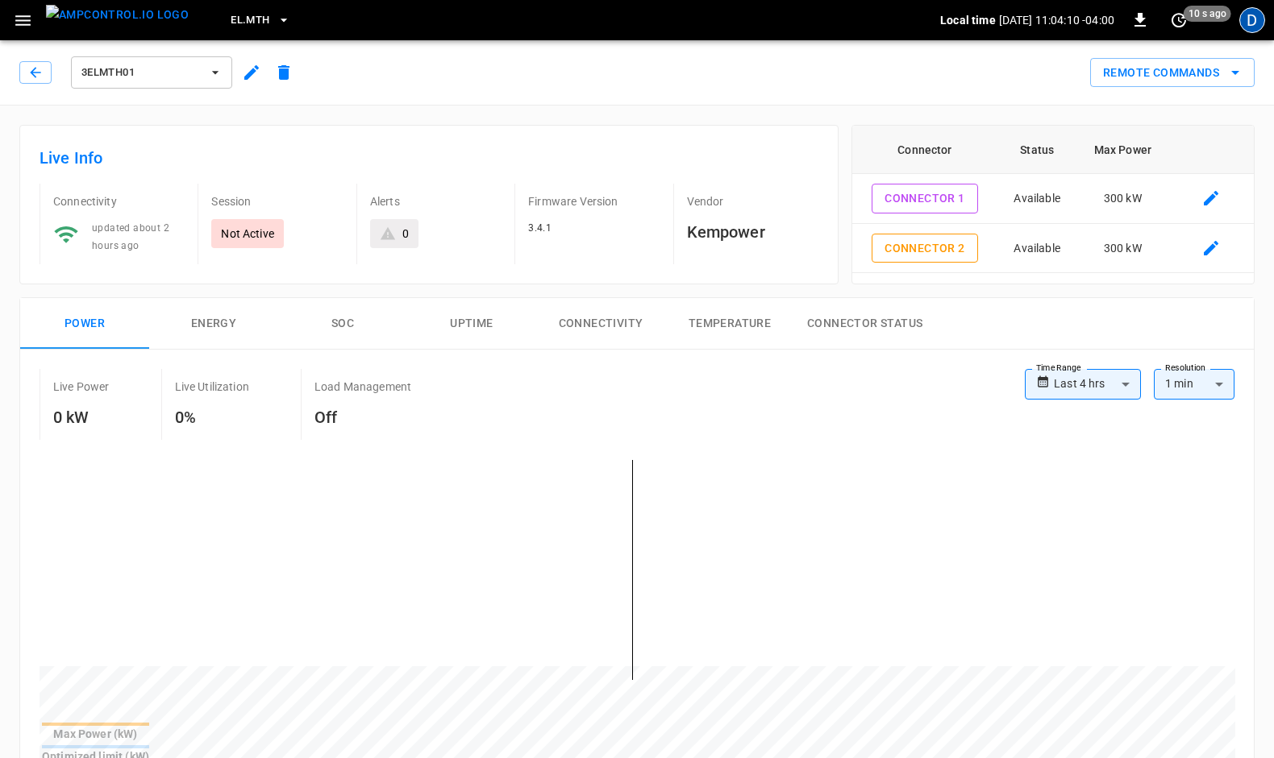
click at [1260, 15] on div "D" at bounding box center [1252, 20] width 26 height 26
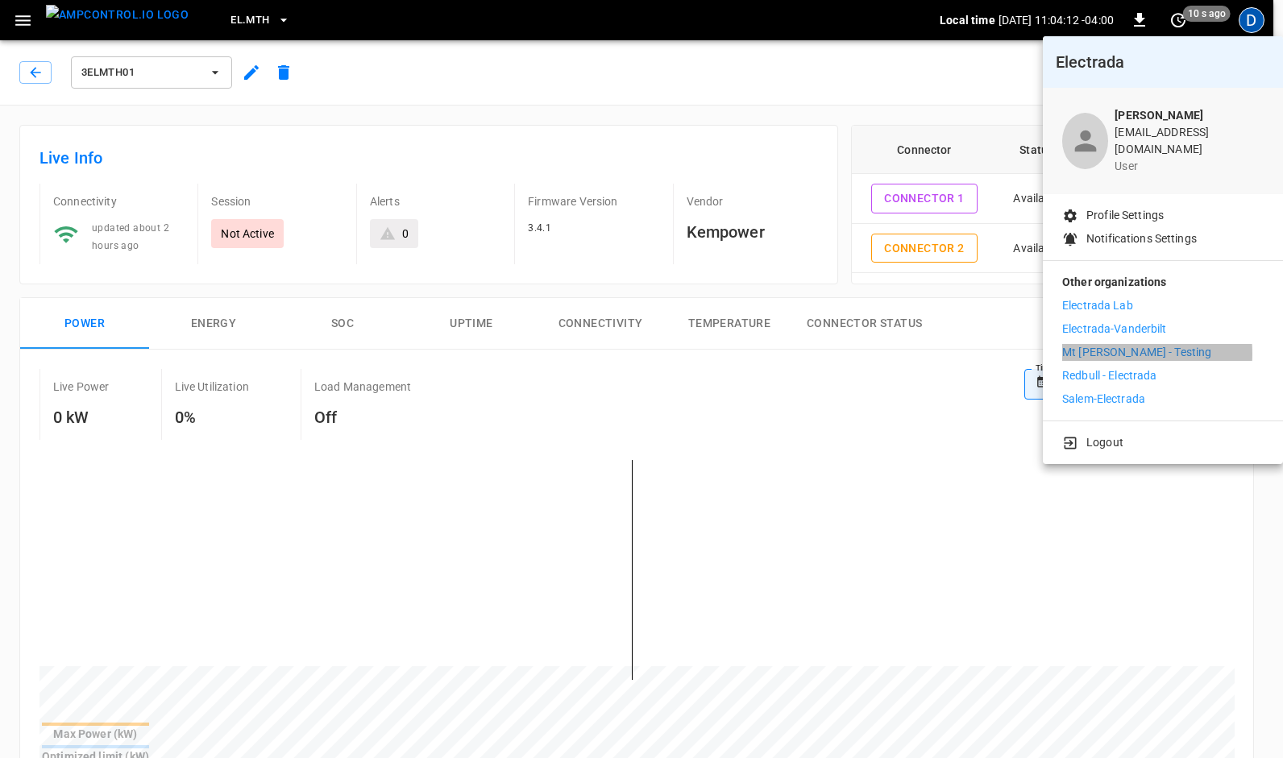
click at [1122, 344] on p "Mt [PERSON_NAME] - Testing" at bounding box center [1136, 352] width 149 height 17
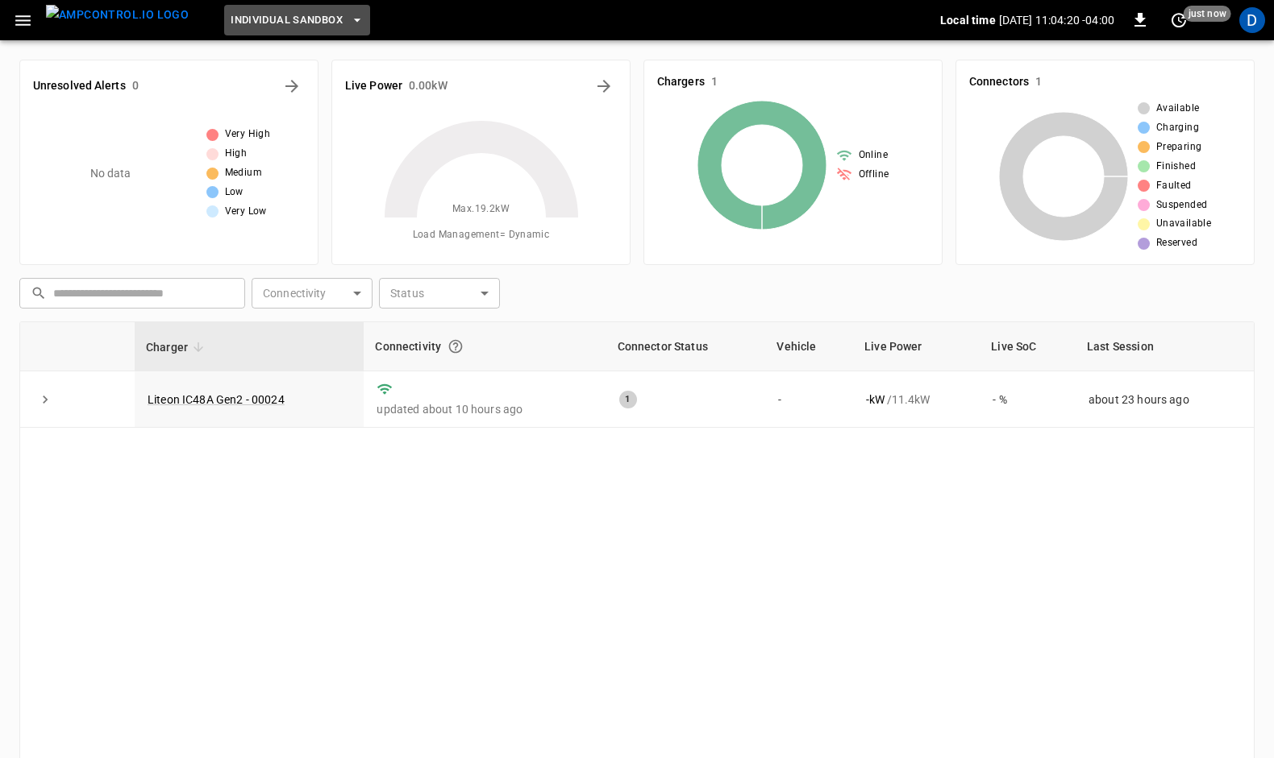
click at [349, 19] on icon "button" at bounding box center [357, 20] width 16 height 16
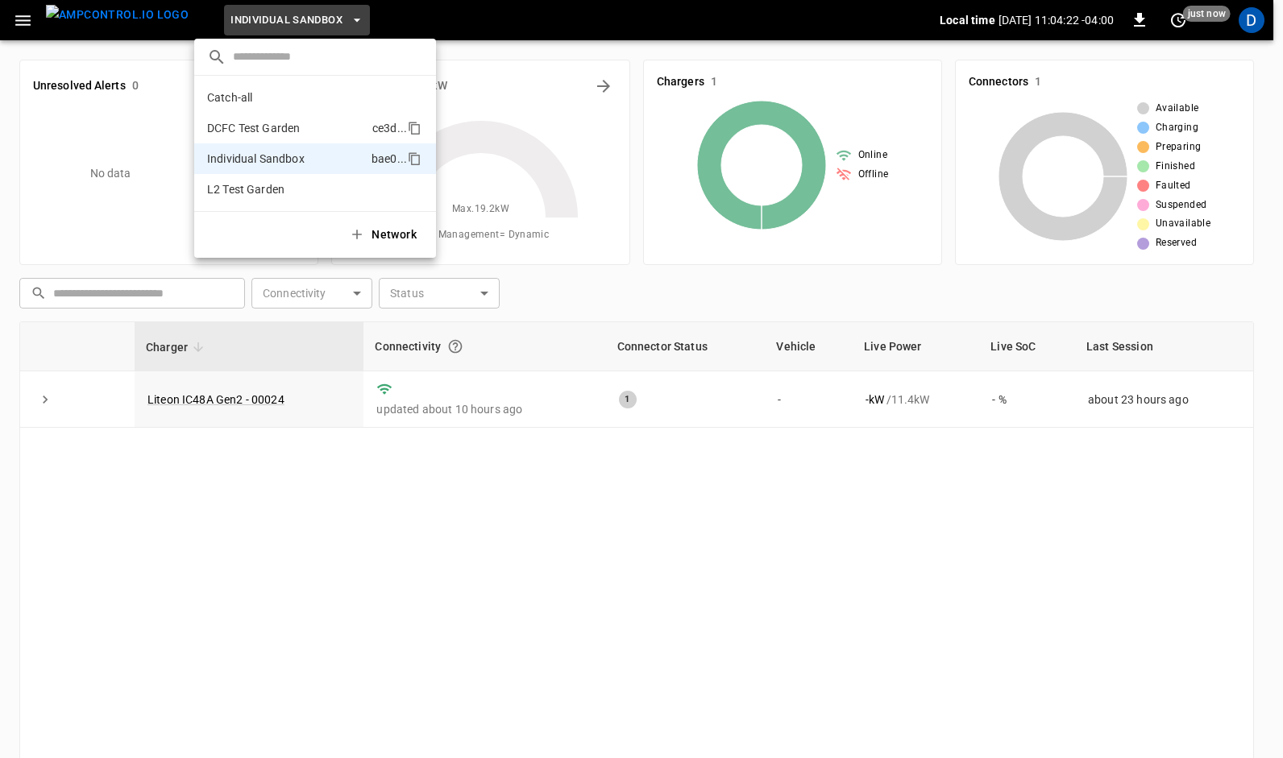
click at [218, 125] on p "DCFC Test Garden" at bounding box center [253, 128] width 93 height 16
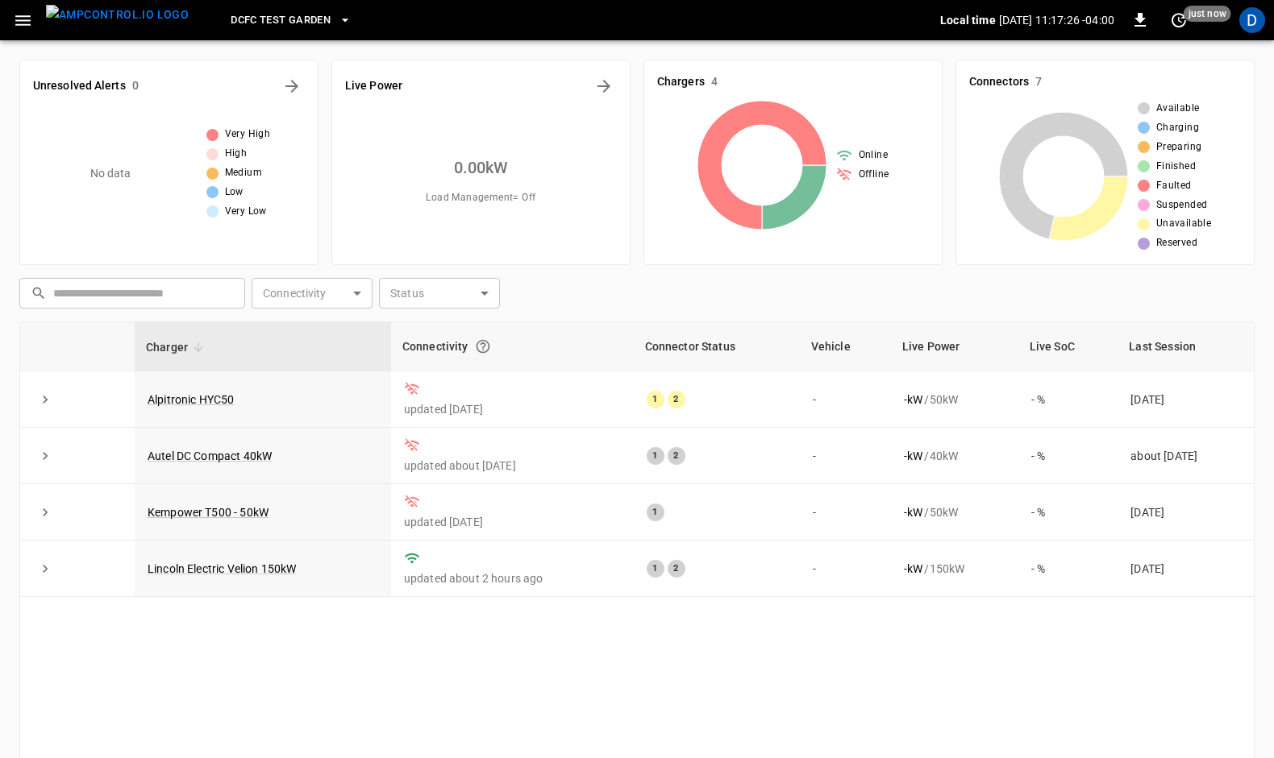
click at [642, 370] on th "Connector Status" at bounding box center [717, 346] width 166 height 49
click at [342, 19] on icon "button" at bounding box center [345, 20] width 6 height 3
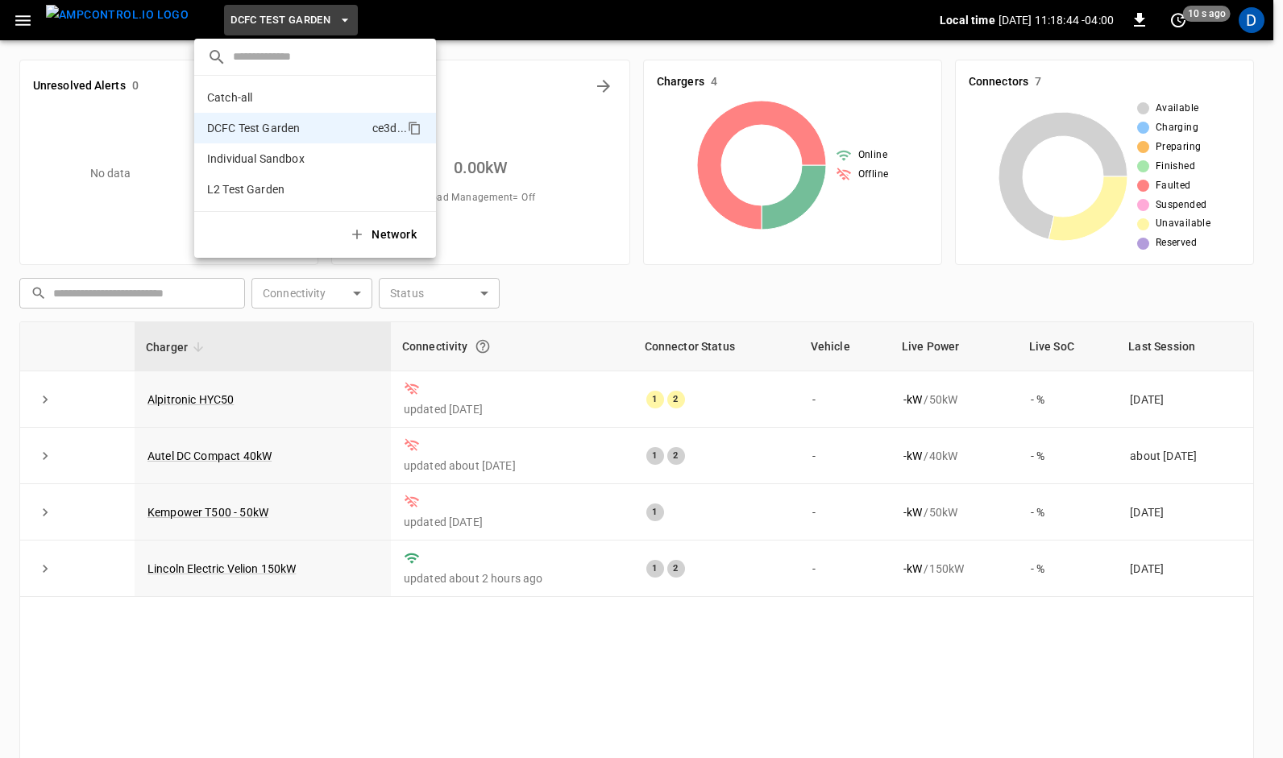
click at [1251, 26] on div at bounding box center [641, 379] width 1283 height 758
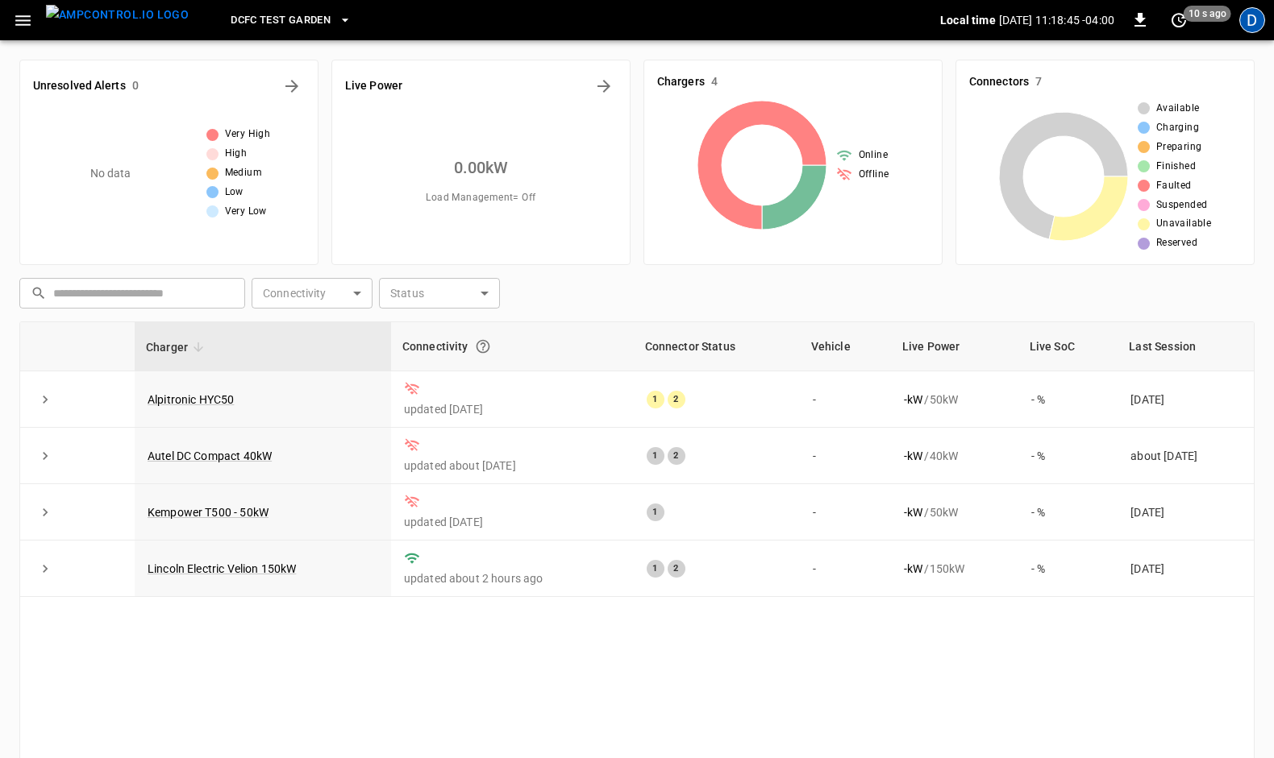
click at [1249, 23] on div "D" at bounding box center [1252, 20] width 26 height 26
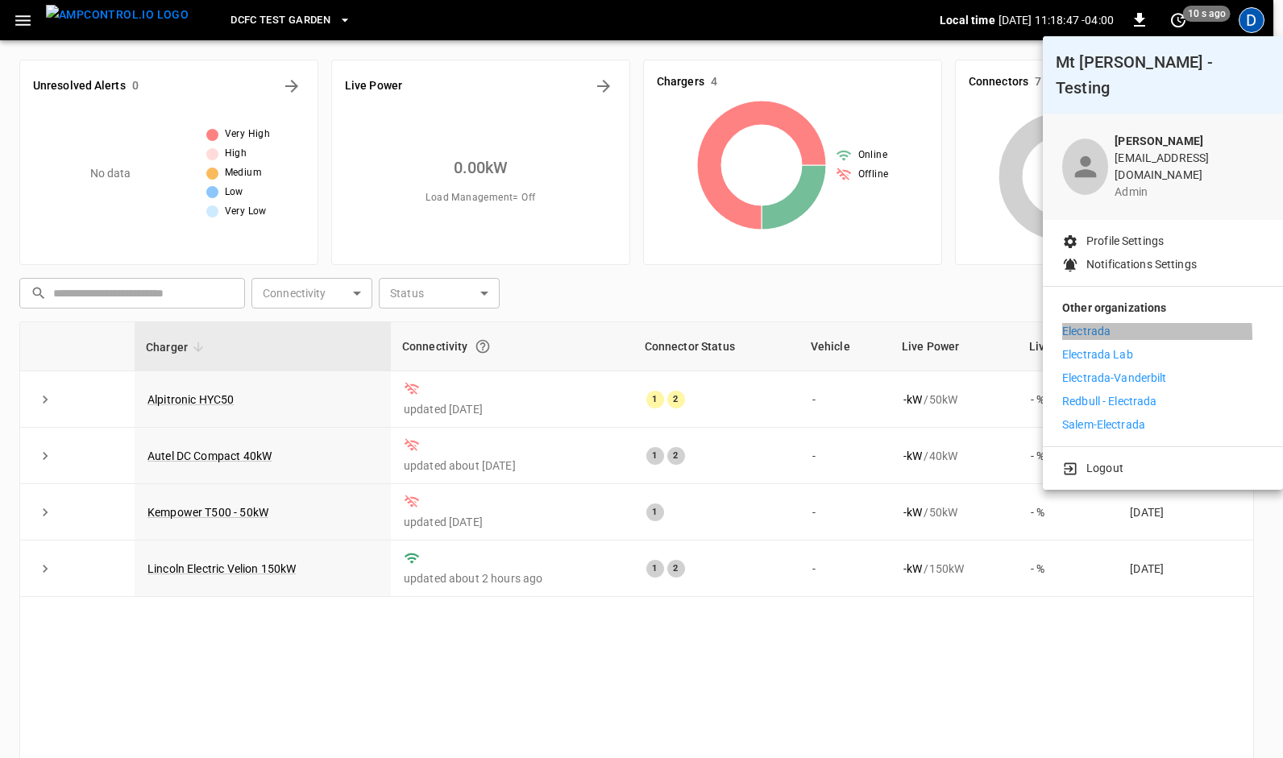
click at [1087, 323] on p "Electrada" at bounding box center [1086, 331] width 48 height 17
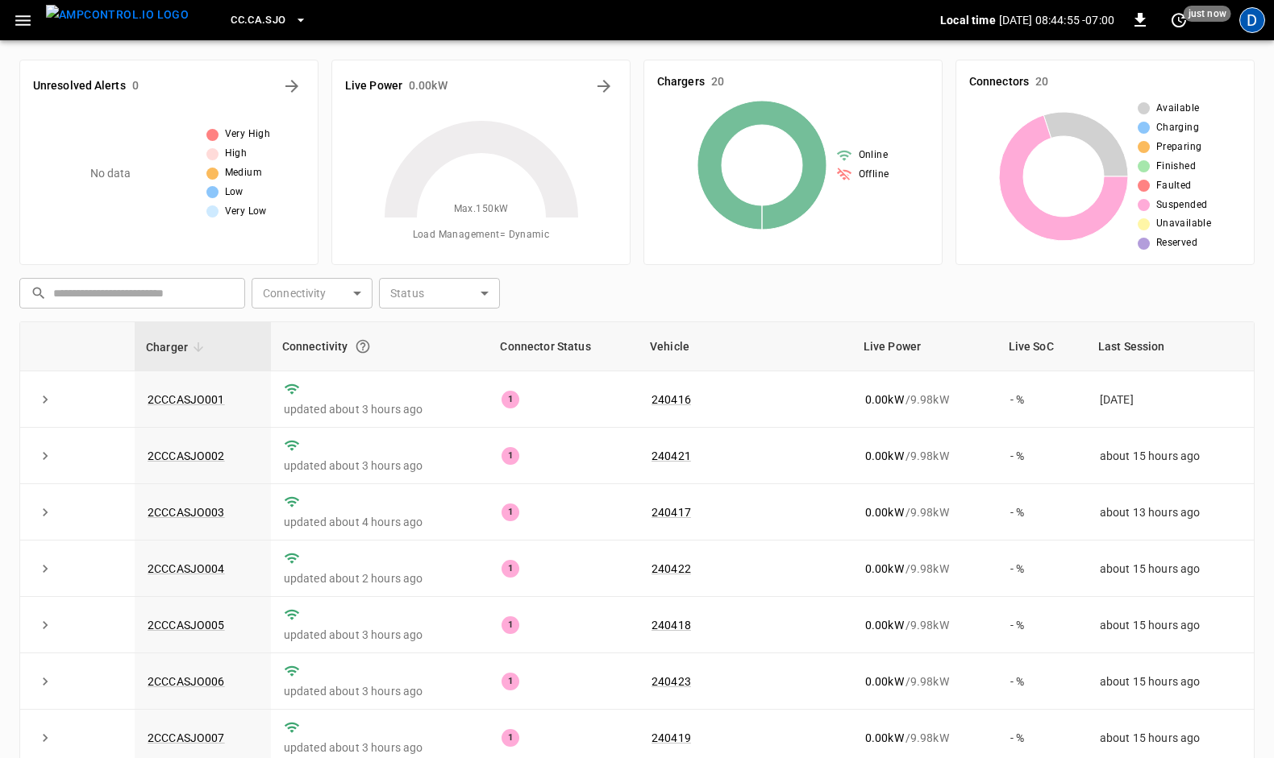
click at [1248, 13] on div "D" at bounding box center [1252, 20] width 26 height 26
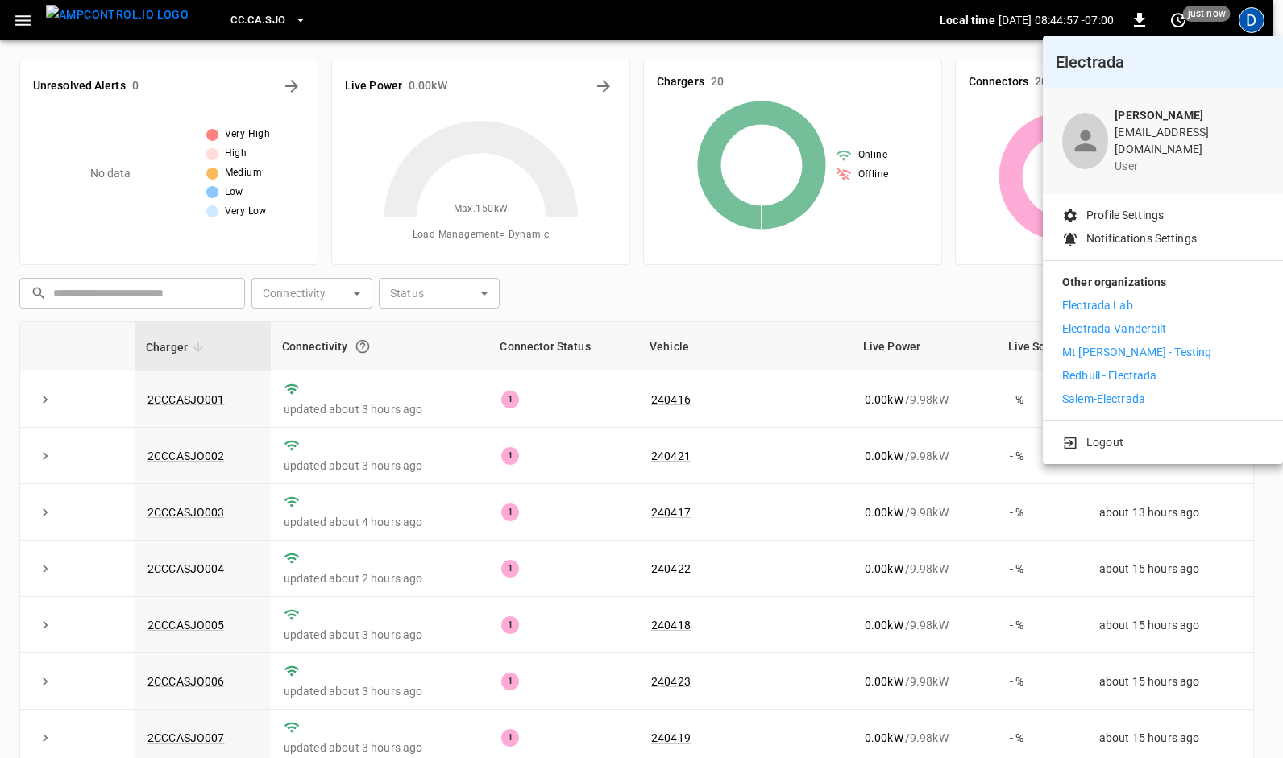
click at [1105, 344] on p "Mt [PERSON_NAME] - Testing" at bounding box center [1136, 352] width 149 height 17
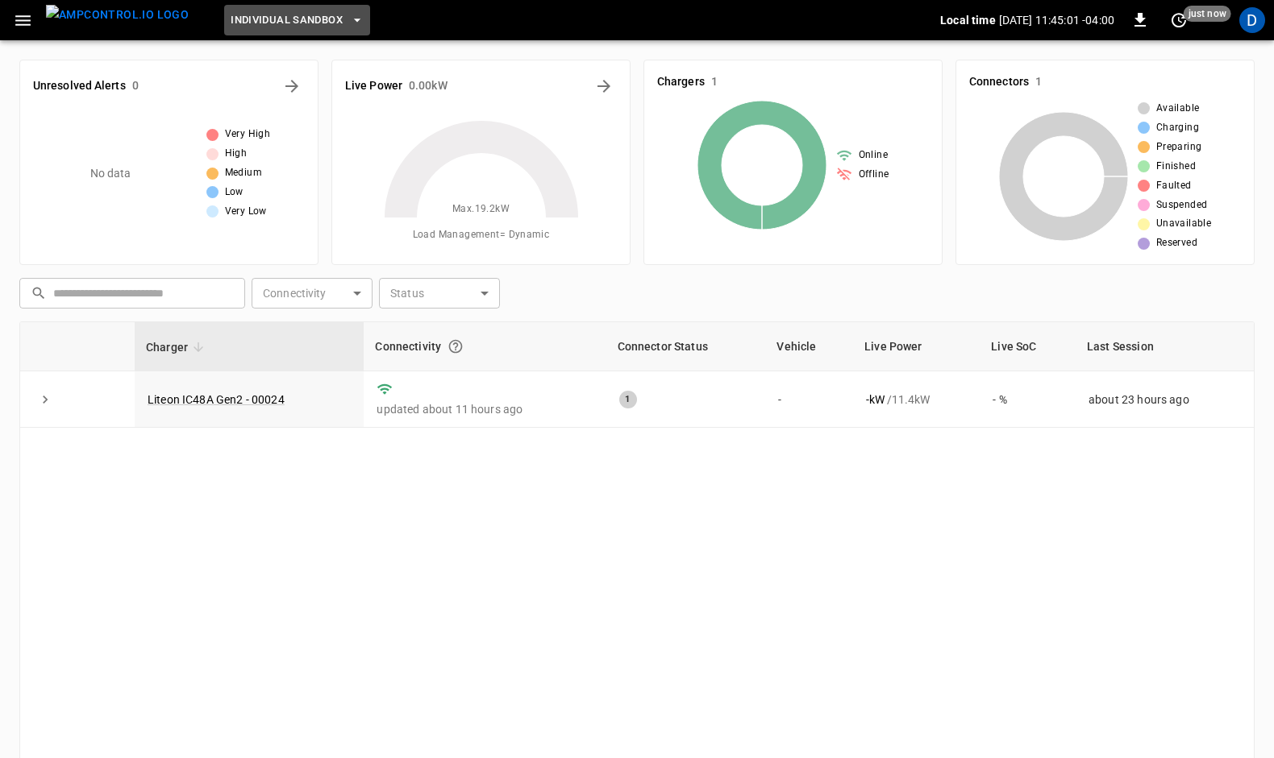
click at [349, 21] on icon "button" at bounding box center [357, 20] width 16 height 16
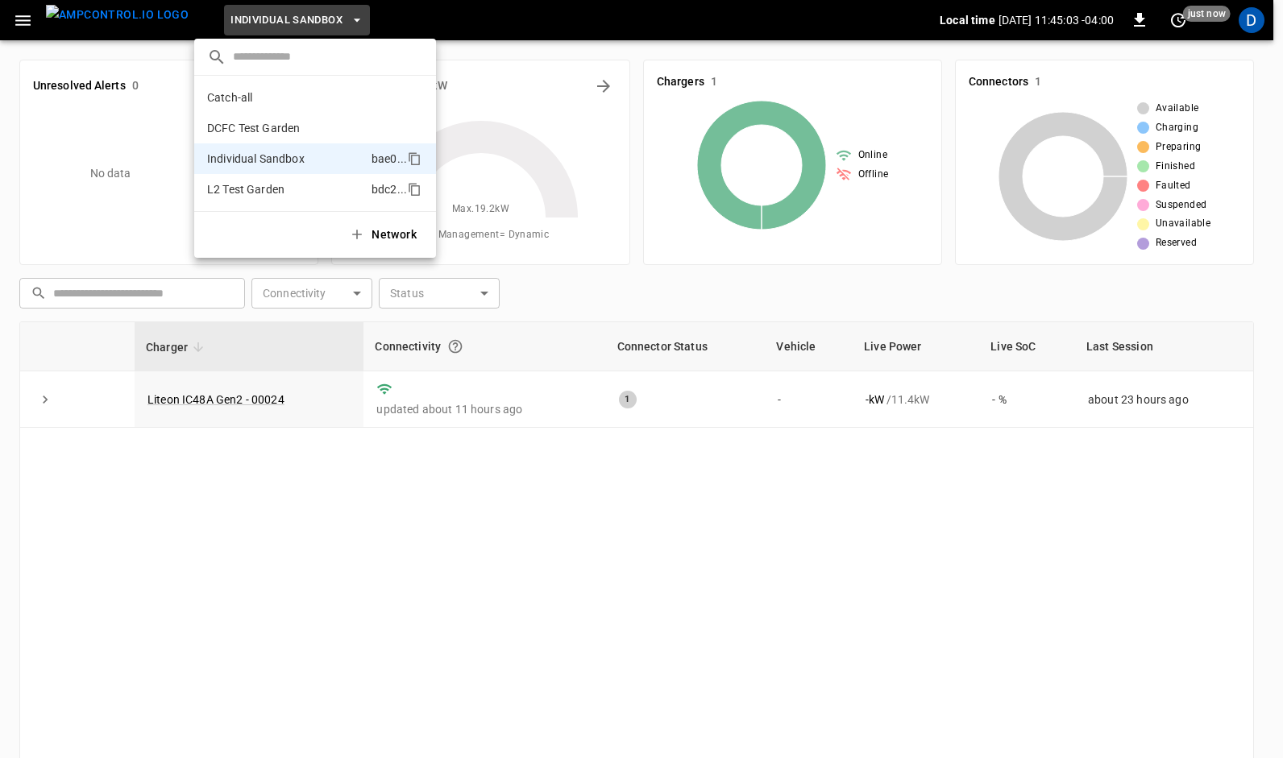
click at [228, 188] on p "L2 Test Garden" at bounding box center [245, 189] width 77 height 16
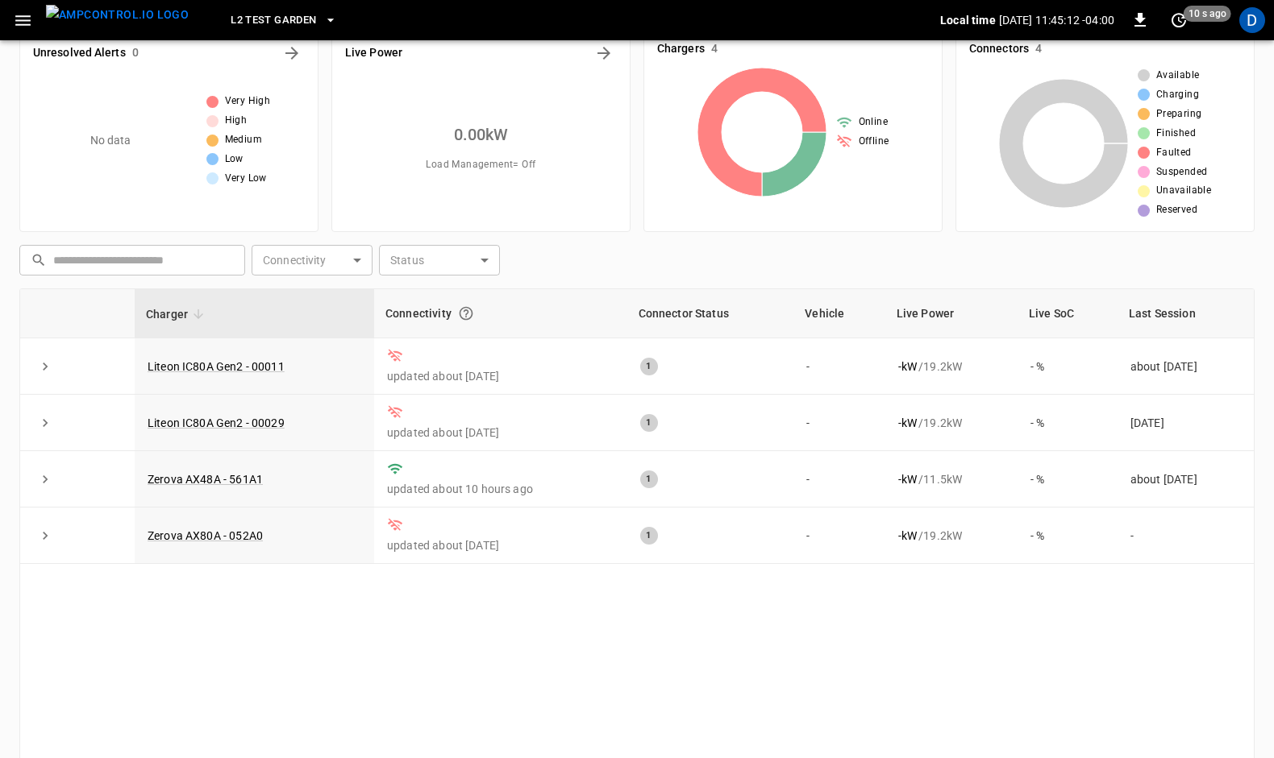
scroll to position [30, 0]
